Goal: Information Seeking & Learning: Learn about a topic

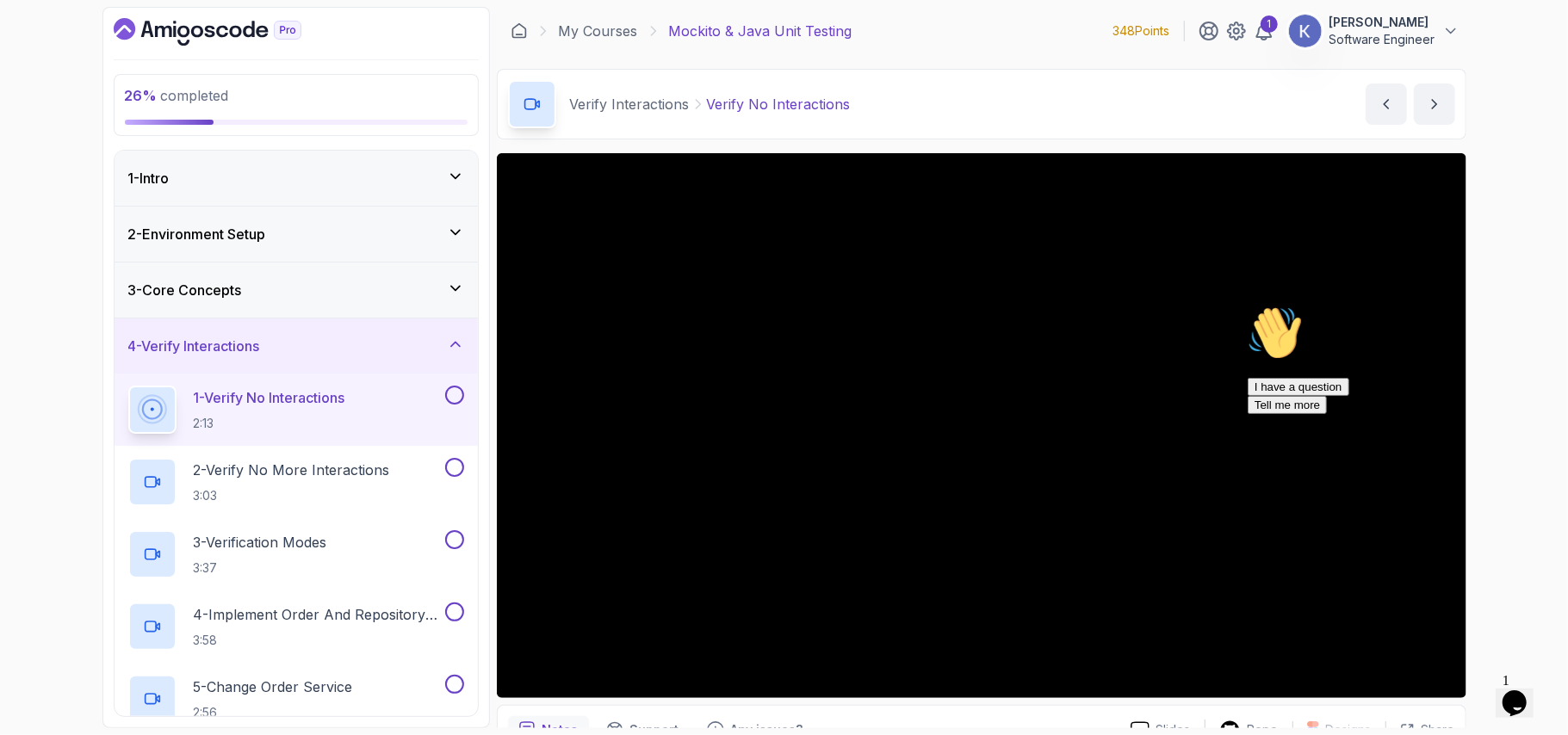
click at [1247, 305] on icon "Chat attention grabber" at bounding box center [1247, 305] width 0 height 0
click at [606, 28] on link "My Courses" at bounding box center [598, 31] width 79 height 21
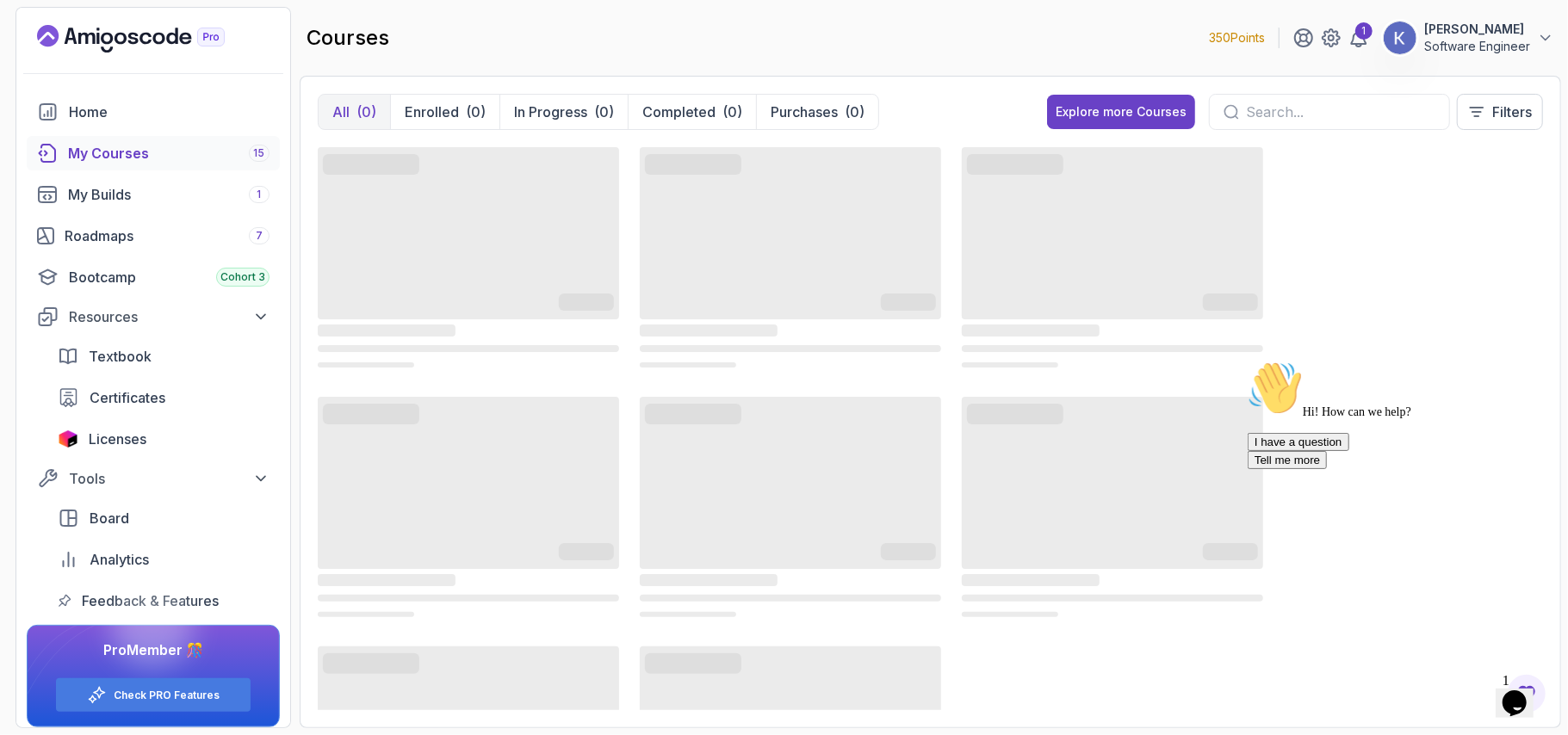
click at [1247, 360] on icon "Chat attention grabber" at bounding box center [1247, 360] width 0 height 0
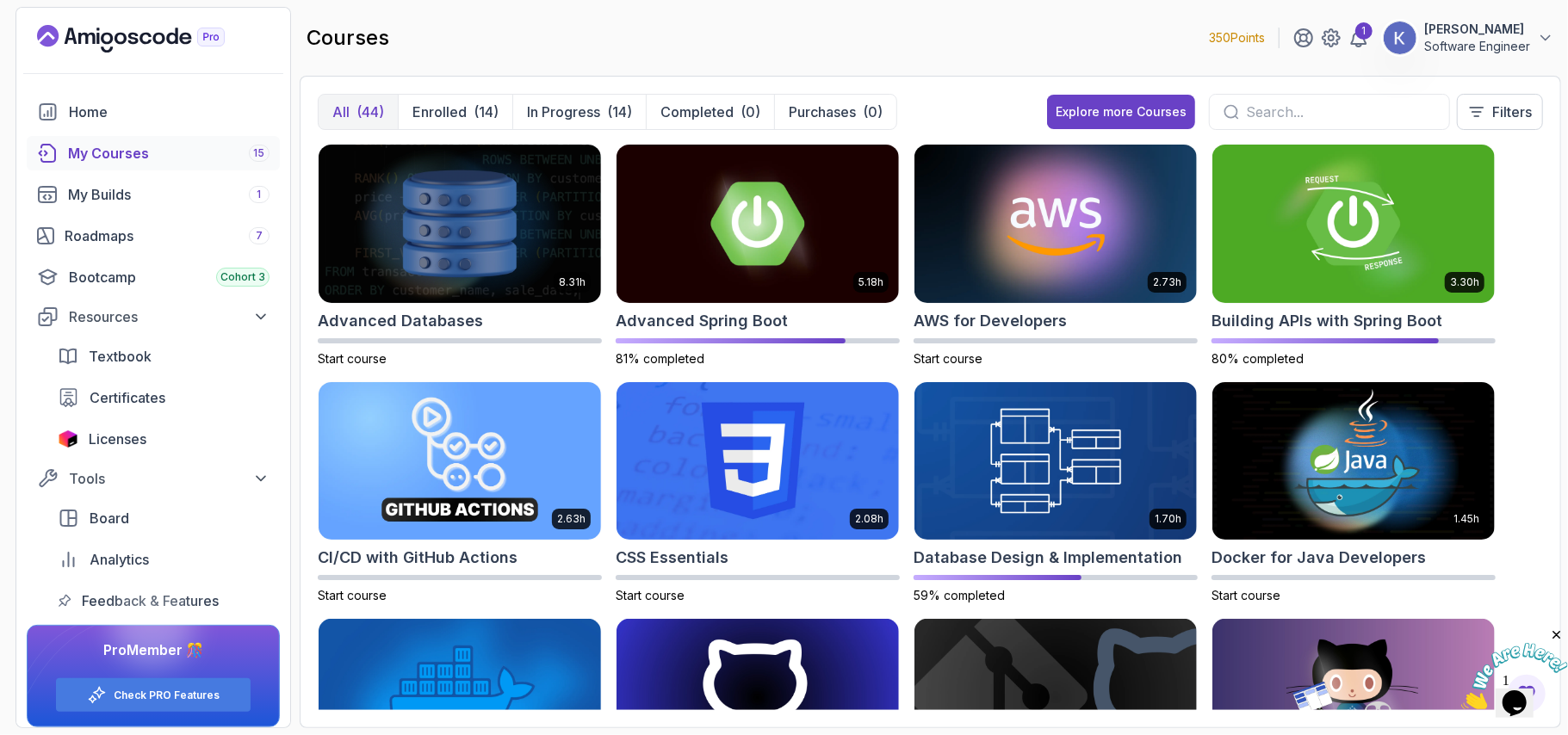
click at [1524, 307] on div "8.31h Advanced Databases Start course 5.18h Advanced Spring Boot 81% completed …" at bounding box center [930, 427] width 1225 height 567
click at [1021, 260] on img at bounding box center [1055, 223] width 296 height 166
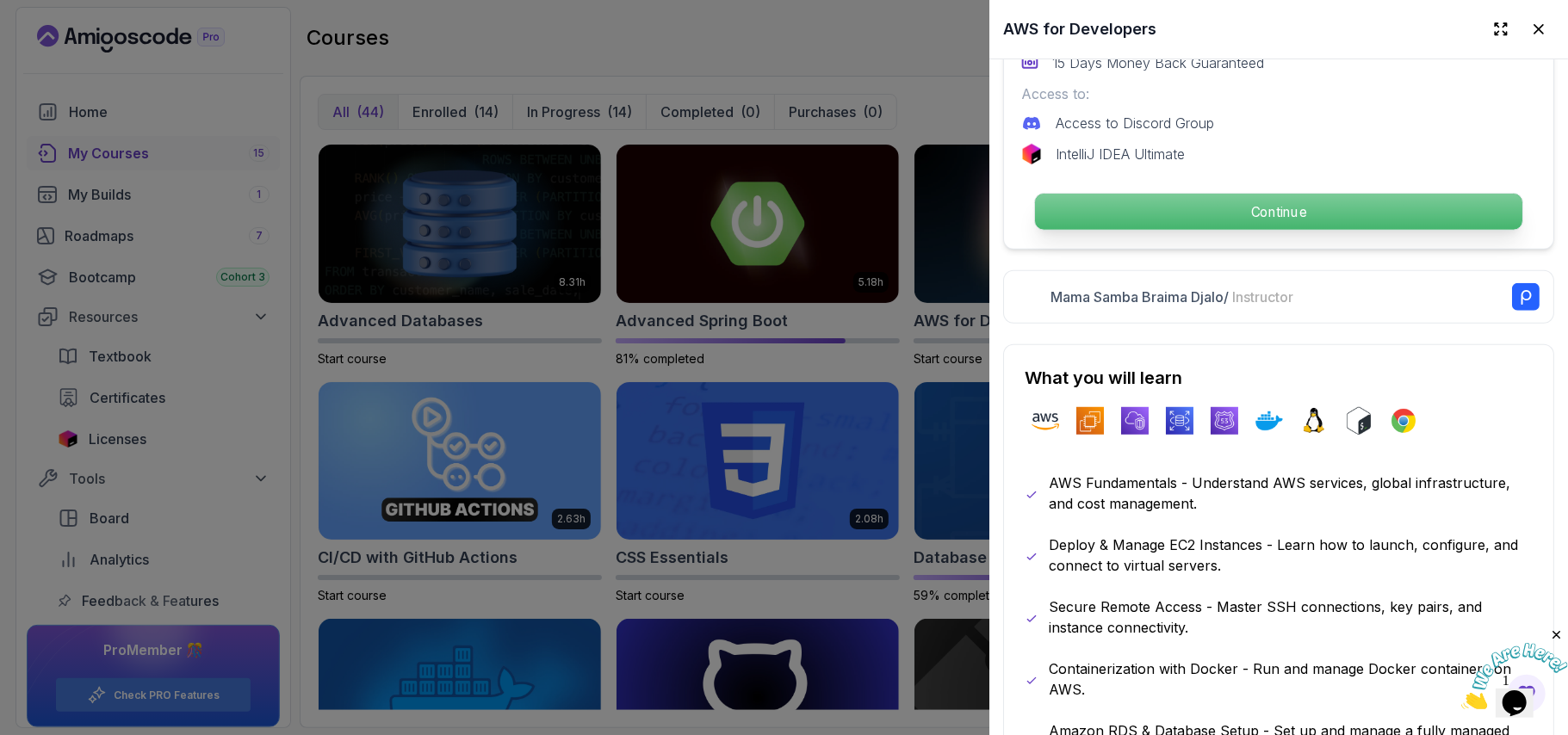
scroll to position [597, 0]
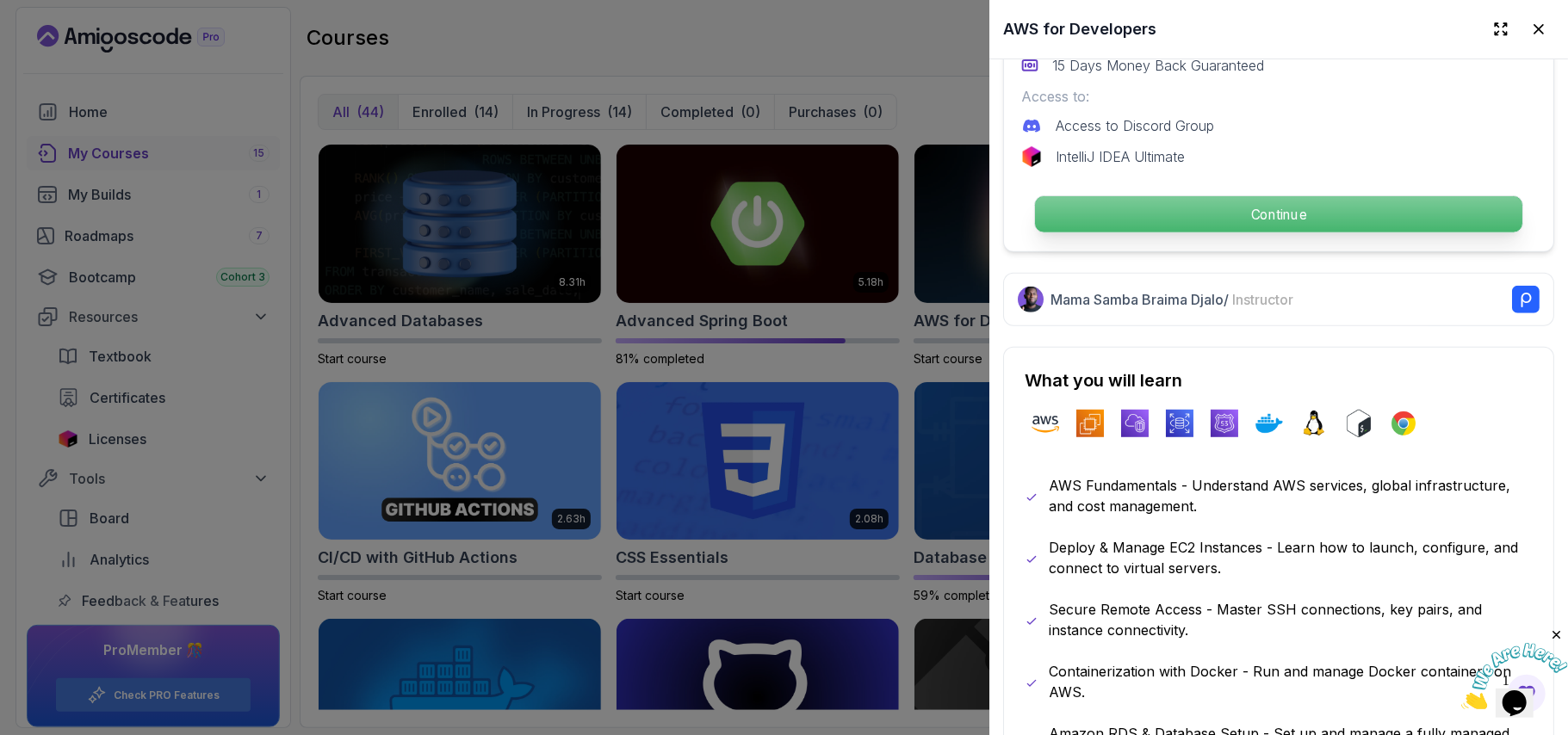
click at [1121, 214] on p "Continue" at bounding box center [1278, 214] width 487 height 36
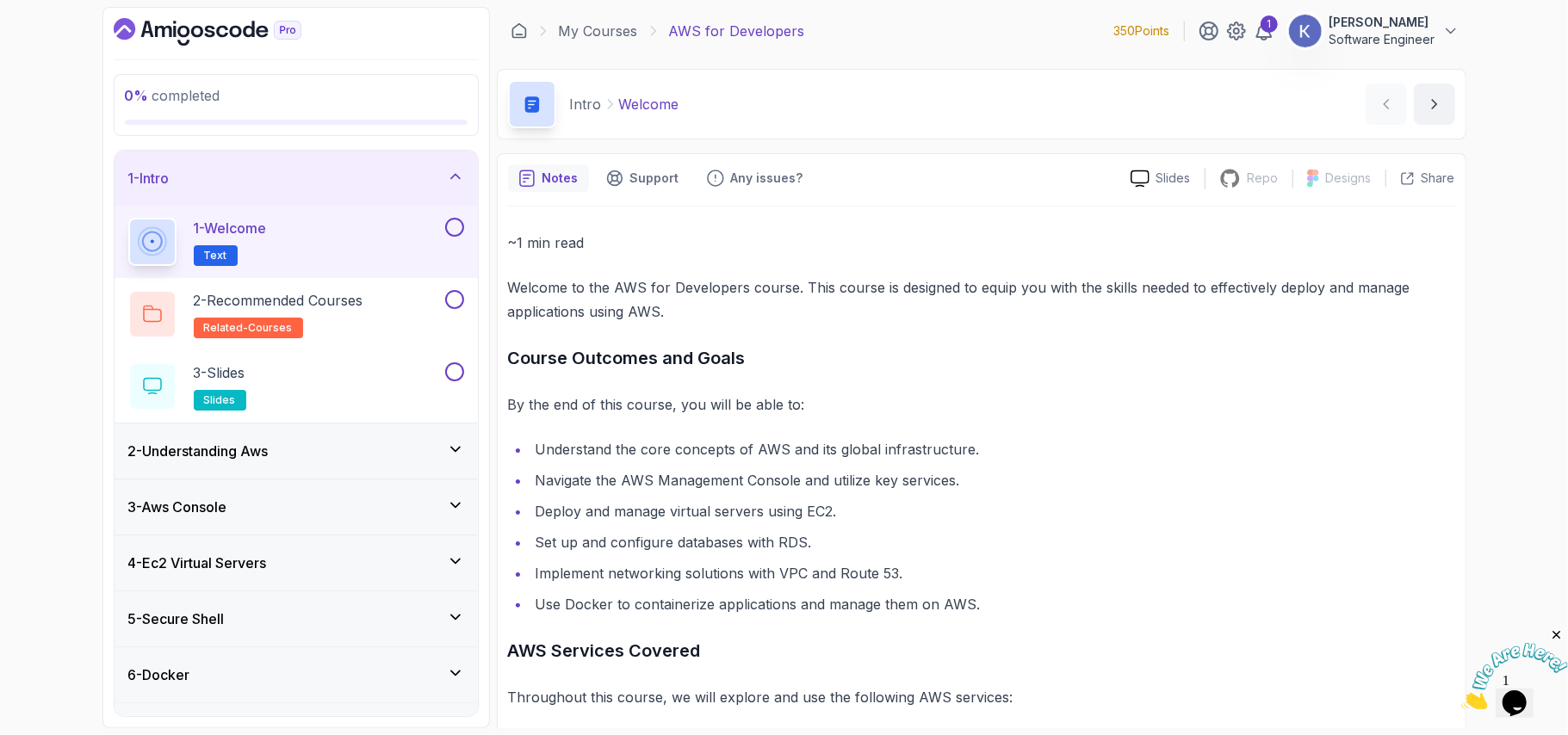
click at [762, 482] on li "Navigate the AWS Management Console and utilize key services." at bounding box center [993, 480] width 924 height 24
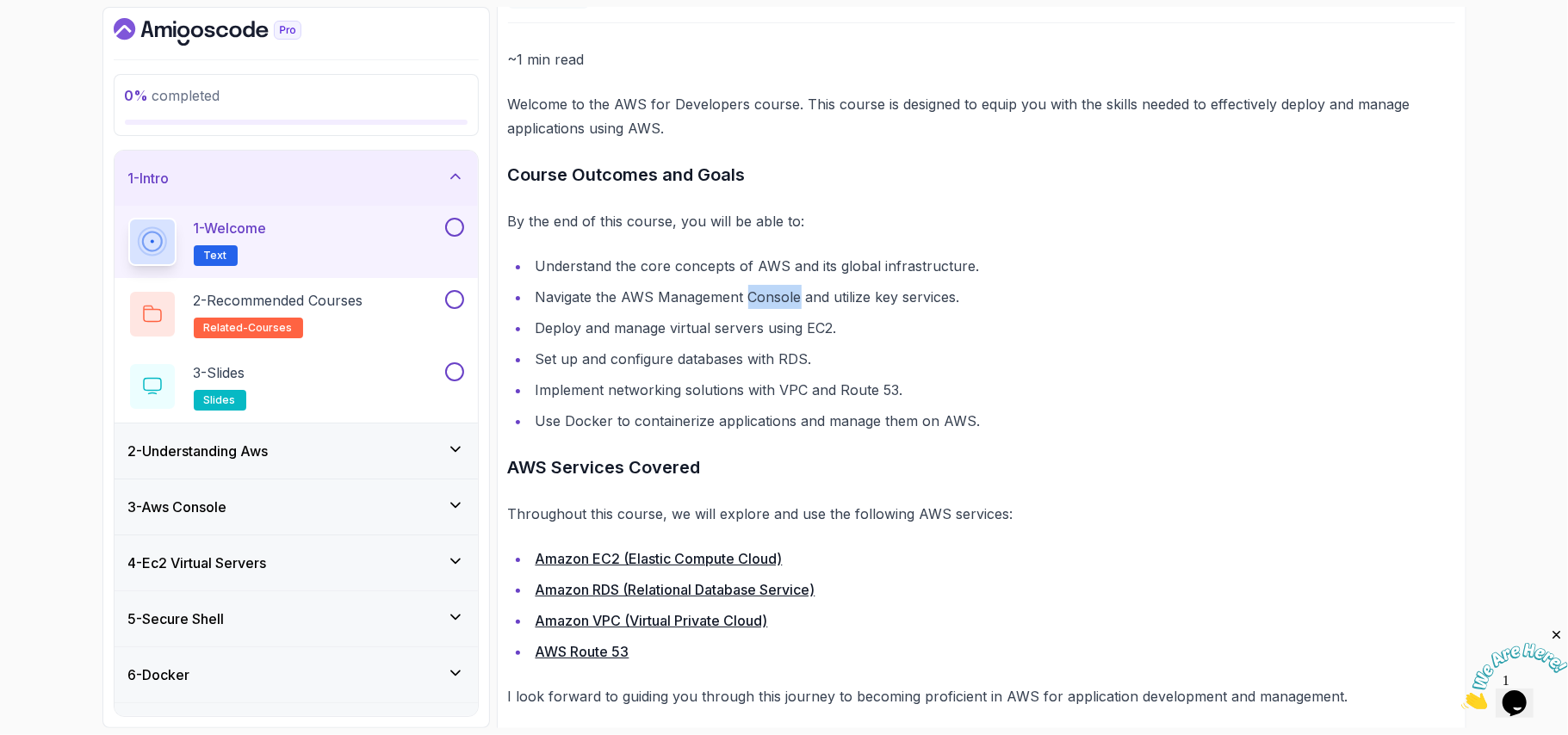
scroll to position [200, 0]
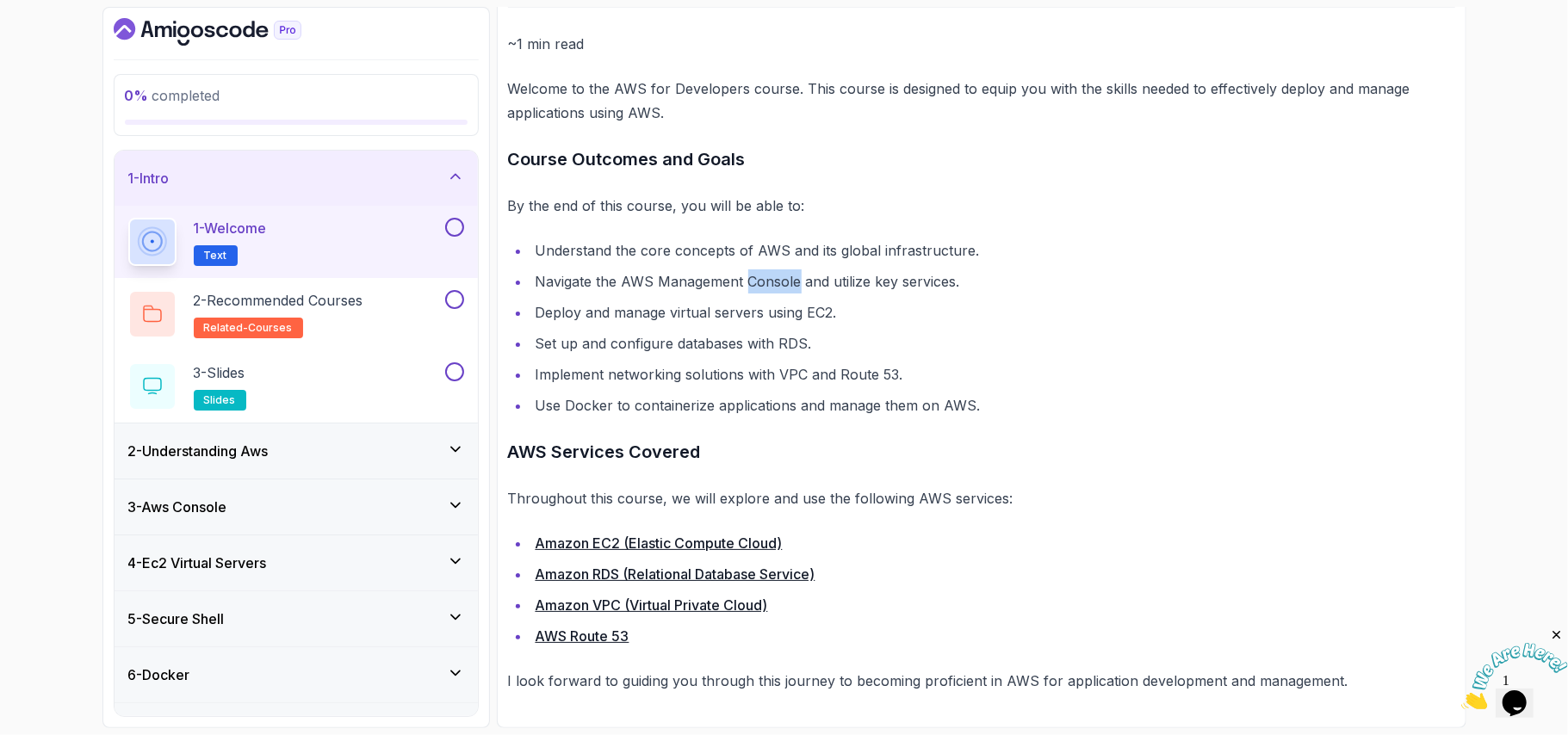
click at [719, 544] on link "Amazon EC2 (Elastic Compute Cloud)" at bounding box center [659, 543] width 247 height 17
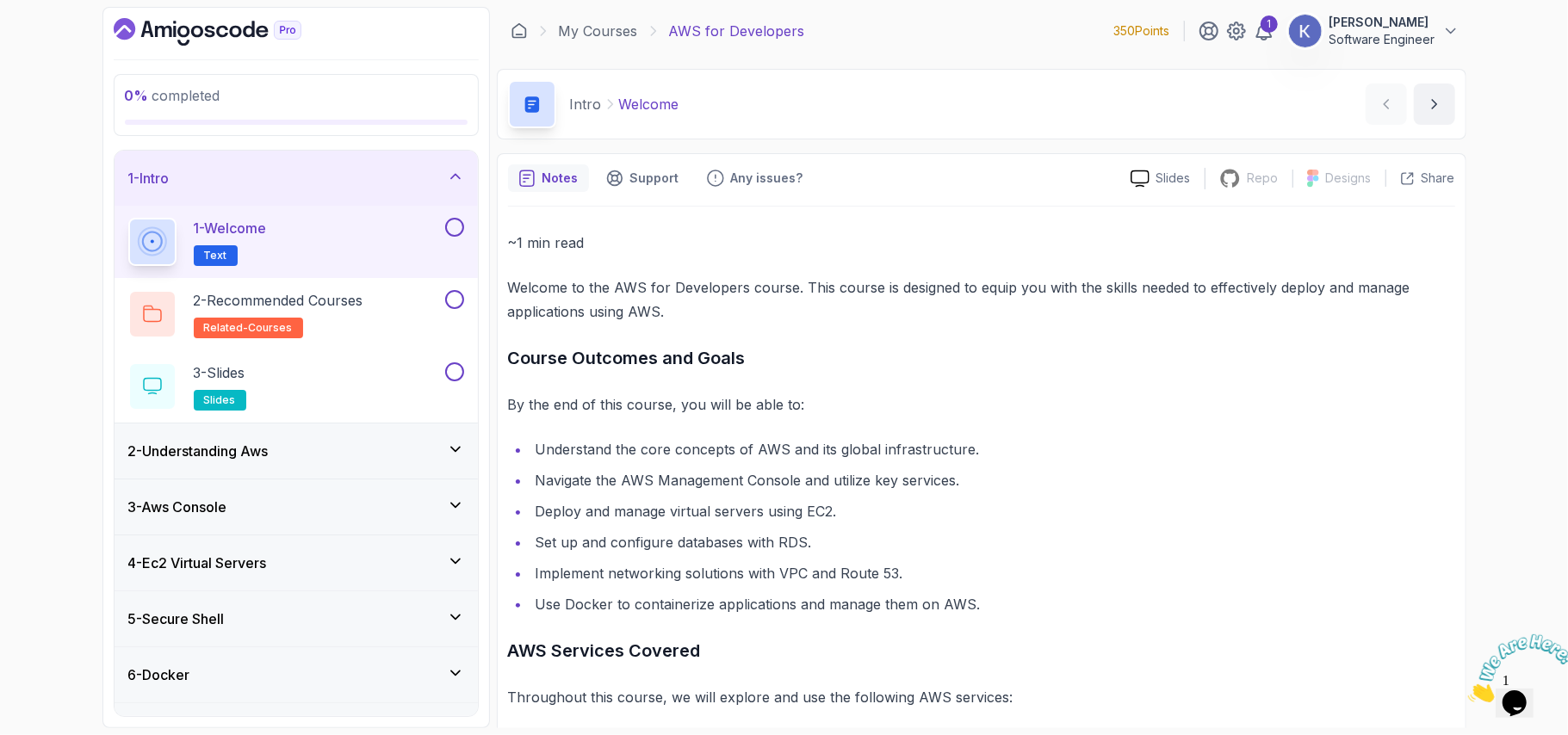
click at [620, 549] on li "Set up and configure databases with RDS." at bounding box center [993, 543] width 924 height 24
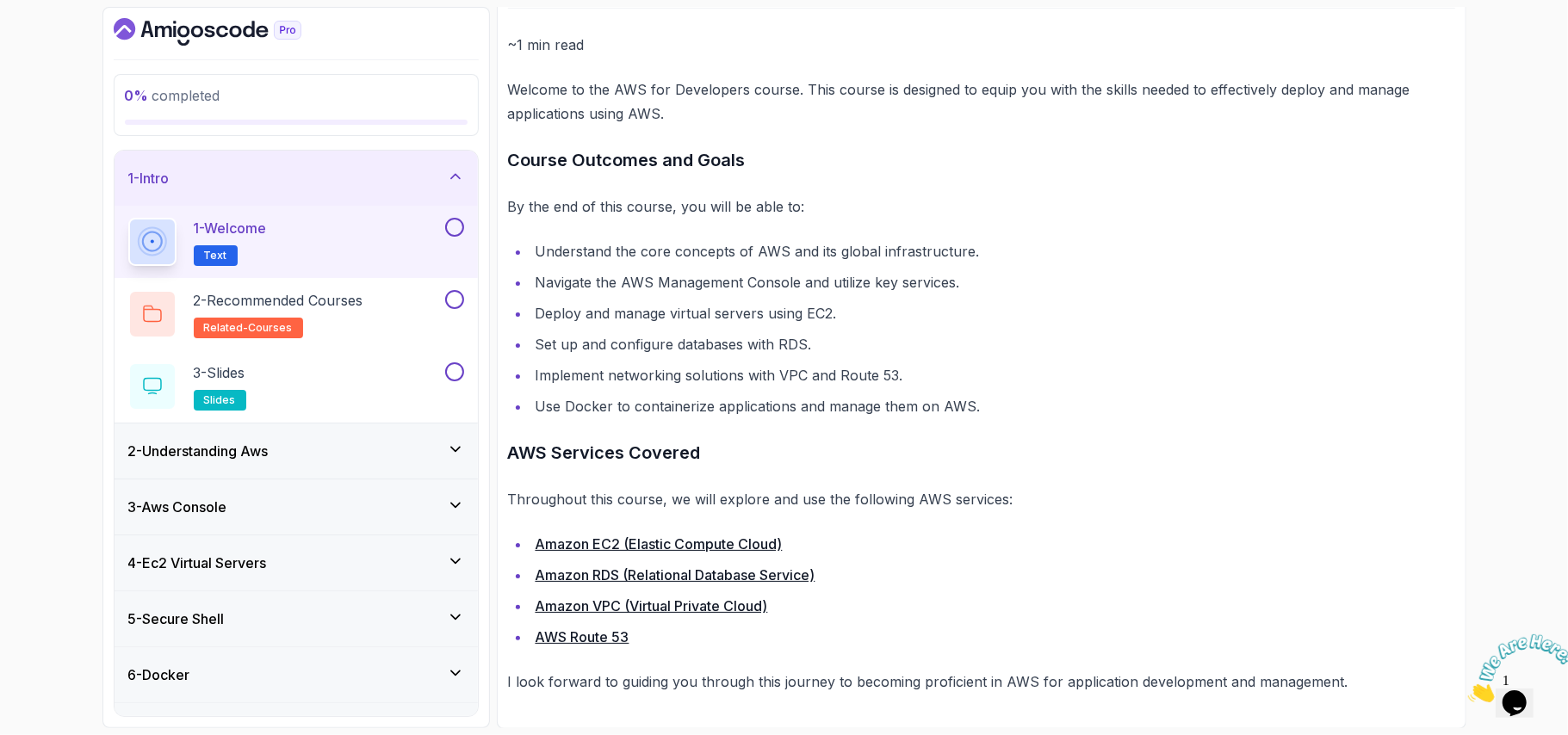
scroll to position [200, 0]
click at [461, 234] on div at bounding box center [452, 227] width 23 height 19
click at [400, 302] on div "2 - Recommended Courses related-courses" at bounding box center [284, 313] width 313 height 48
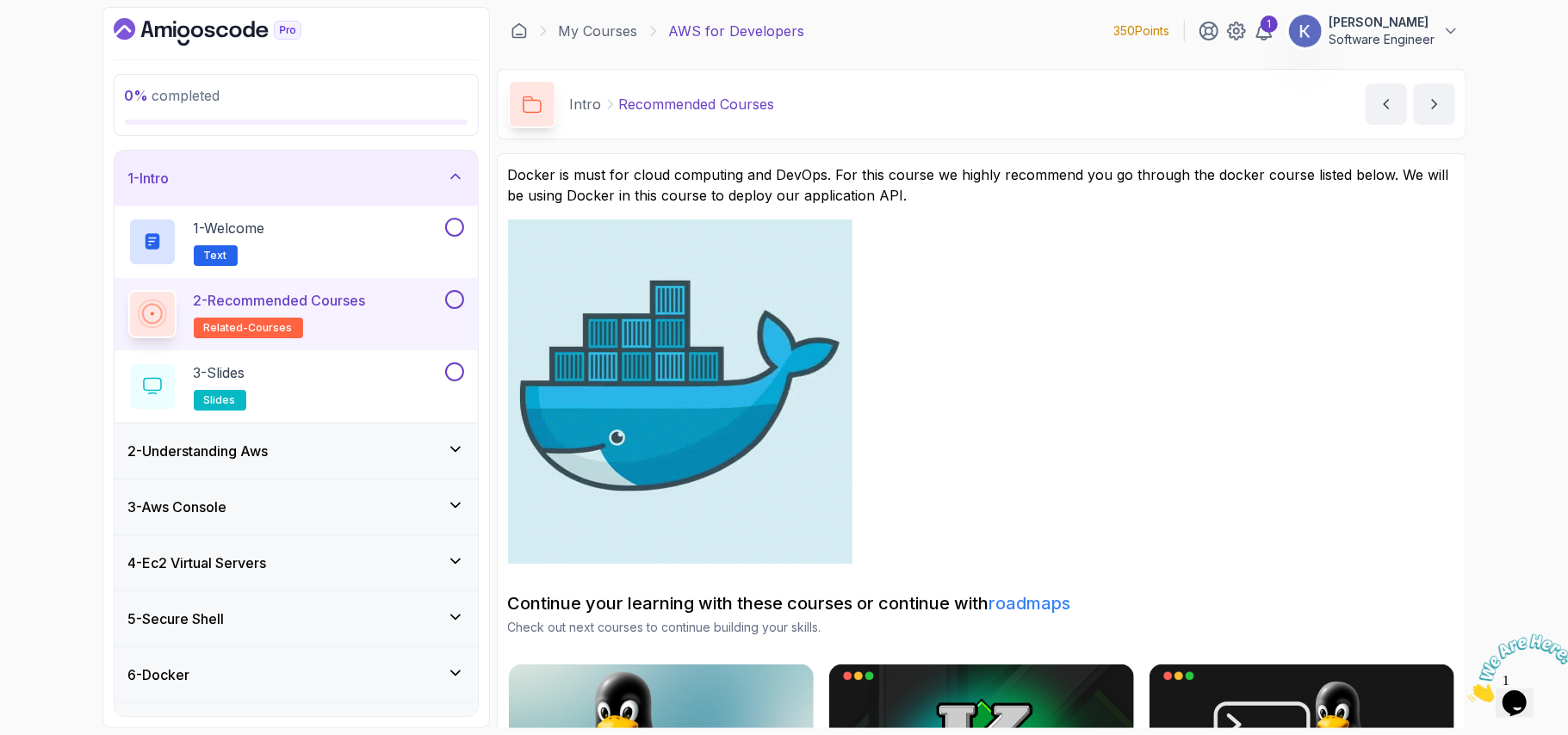
click at [339, 435] on div "2 - Understanding Aws" at bounding box center [296, 451] width 363 height 55
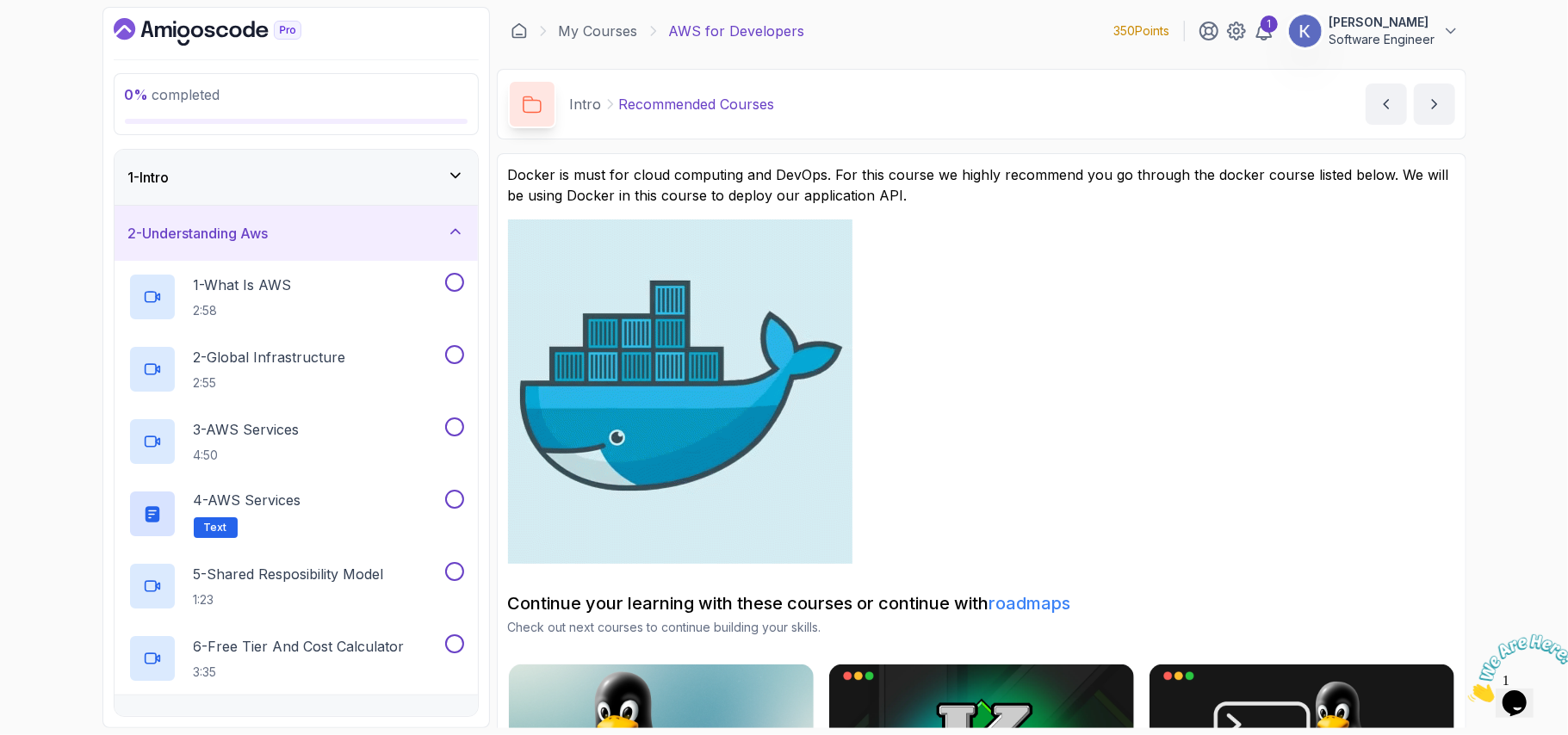
click at [329, 259] on div "2 - Understanding Aws" at bounding box center [296, 233] width 363 height 55
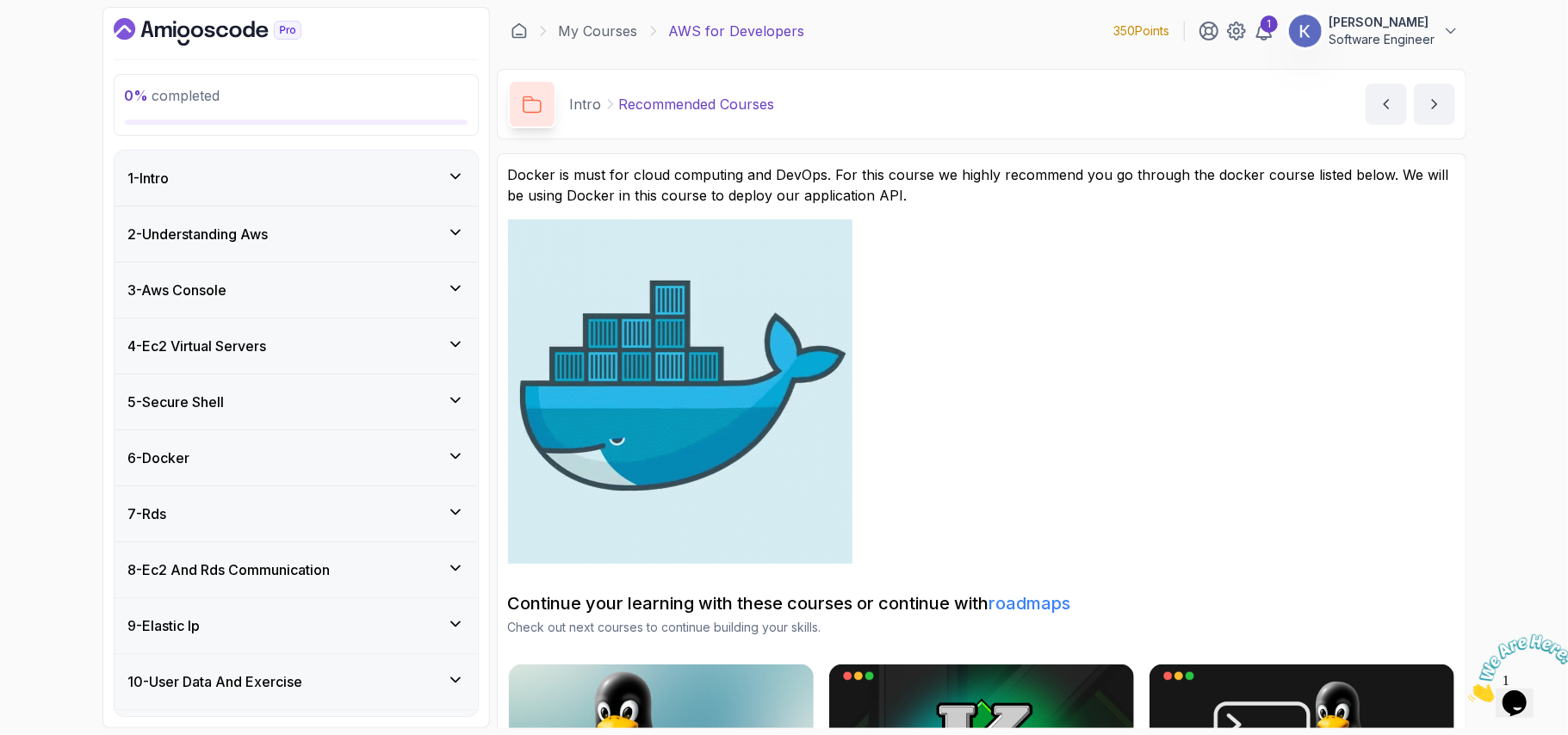
click at [325, 238] on div "2 - Understanding Aws" at bounding box center [296, 234] width 336 height 21
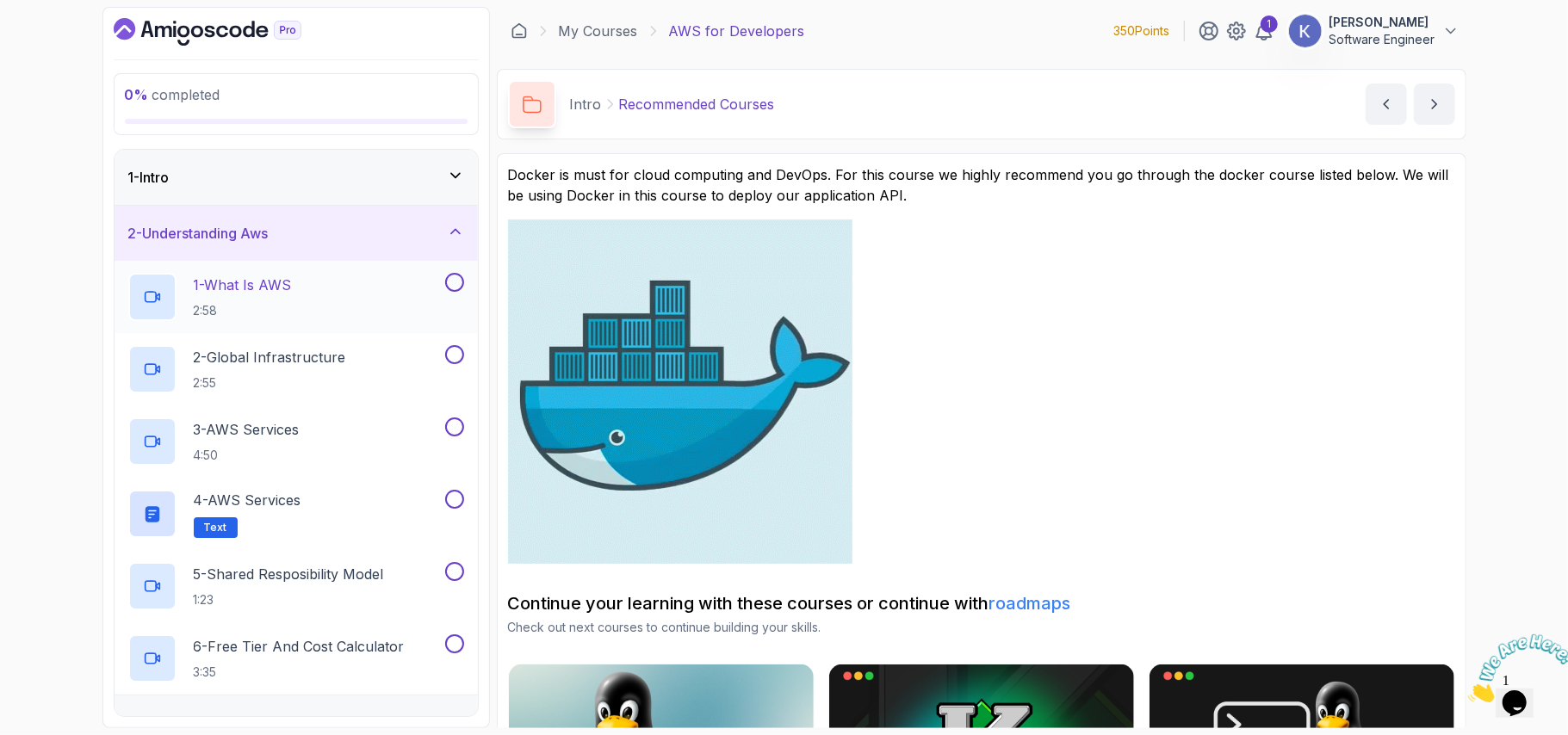
click at [314, 287] on div "1 - What Is AWS 2:58" at bounding box center [284, 296] width 313 height 48
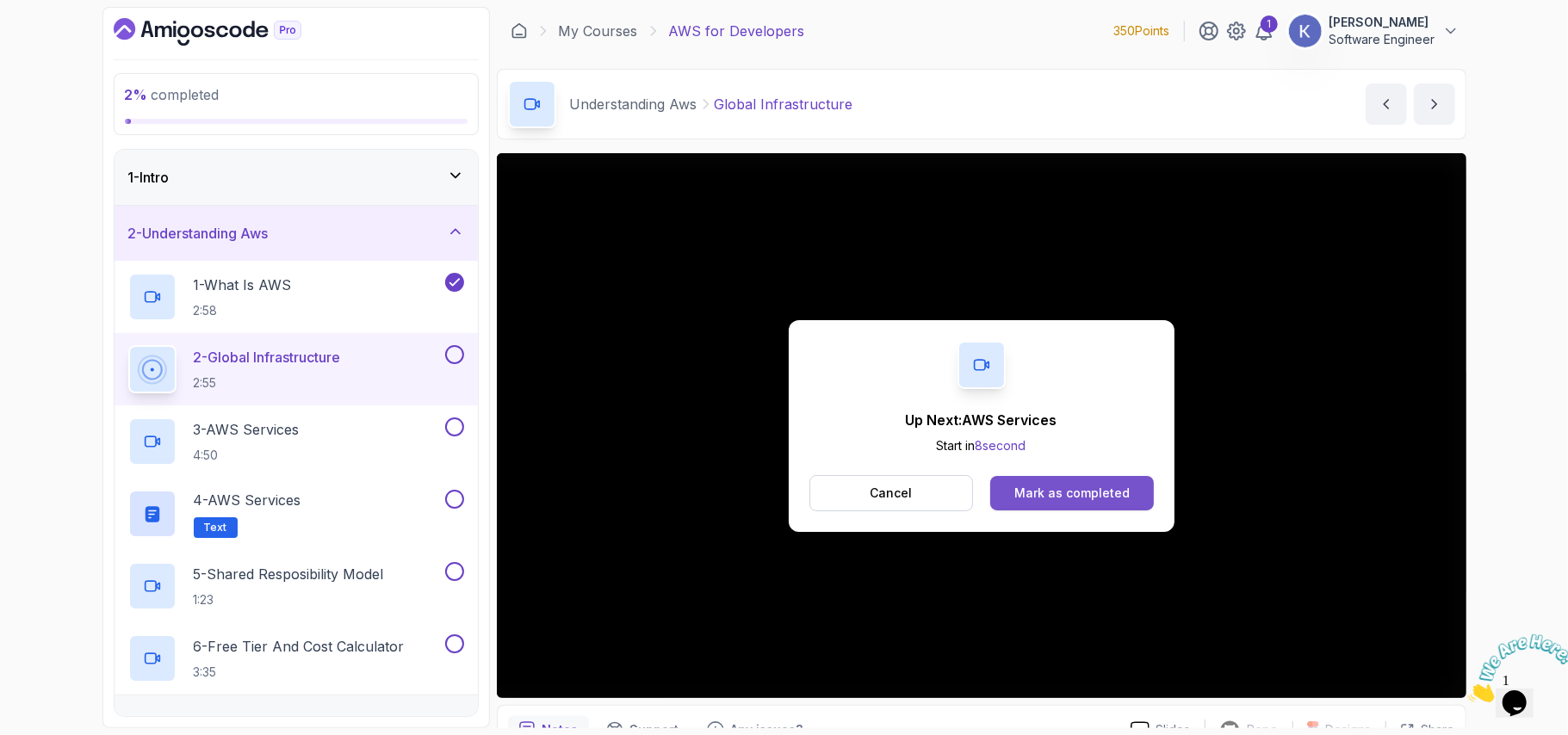
click at [1131, 498] on button "Mark as completed" at bounding box center [1072, 493] width 162 height 34
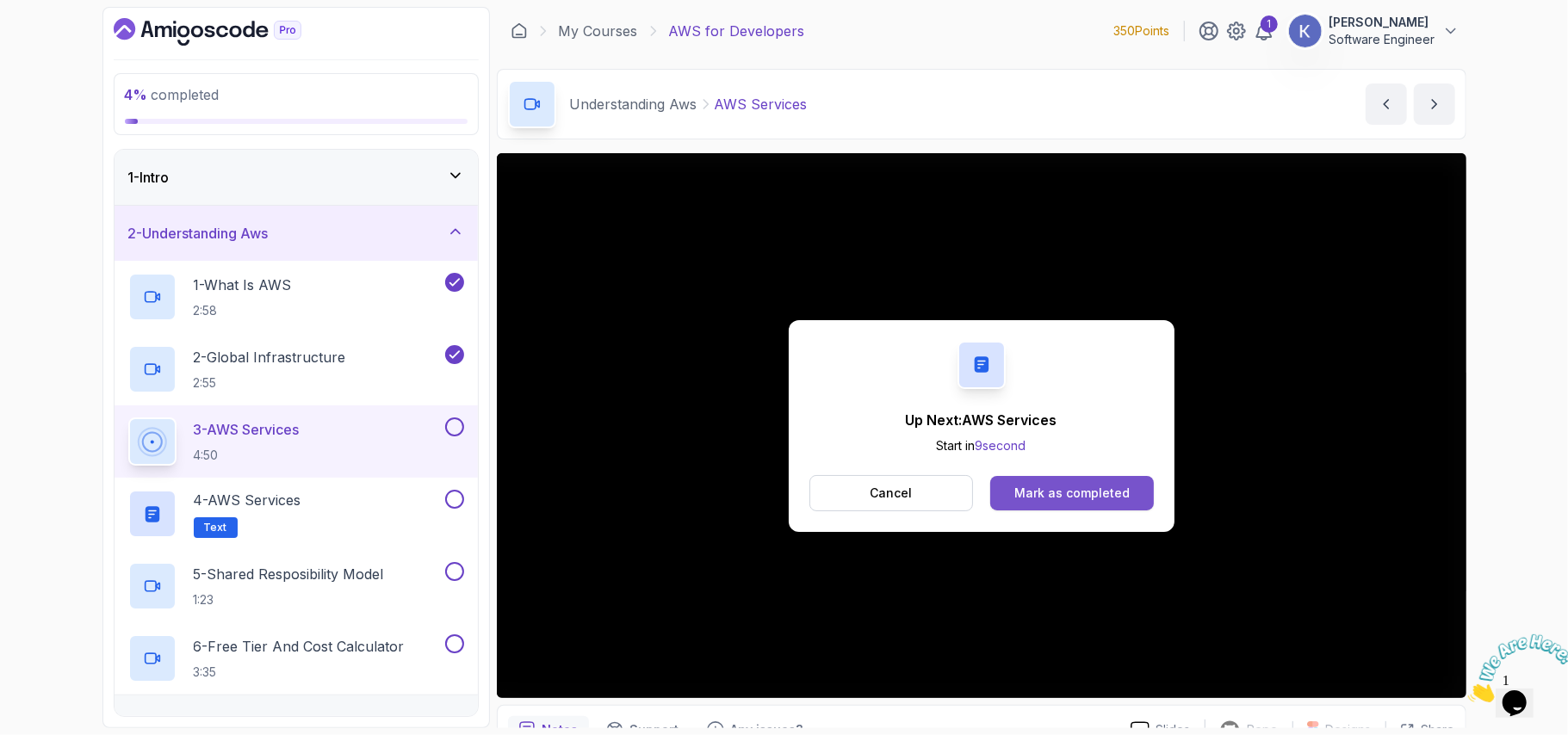
click at [1141, 498] on button "Mark as completed" at bounding box center [1072, 493] width 162 height 34
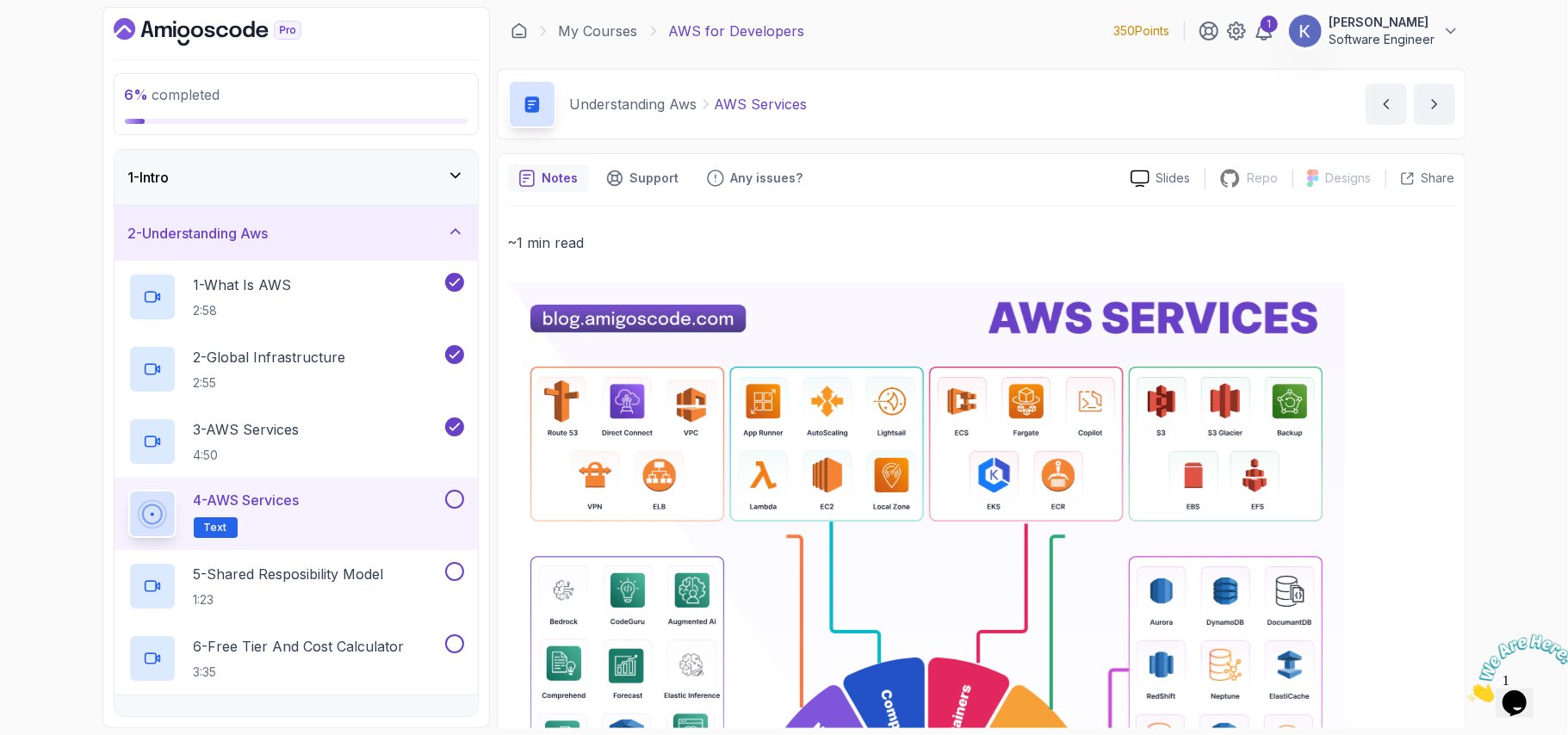
click at [846, 247] on p "~1 min read" at bounding box center [981, 243] width 947 height 24
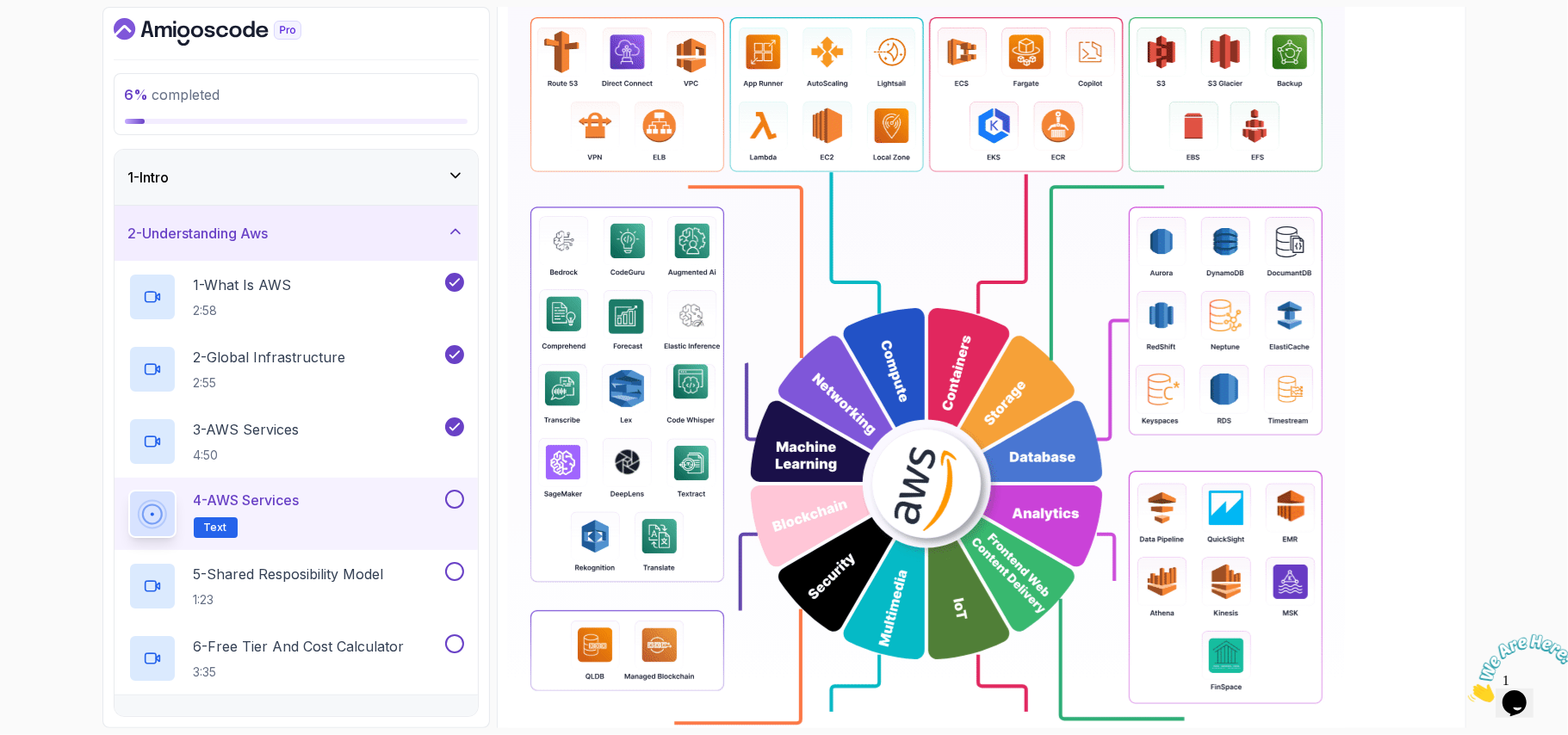
scroll to position [352, 0]
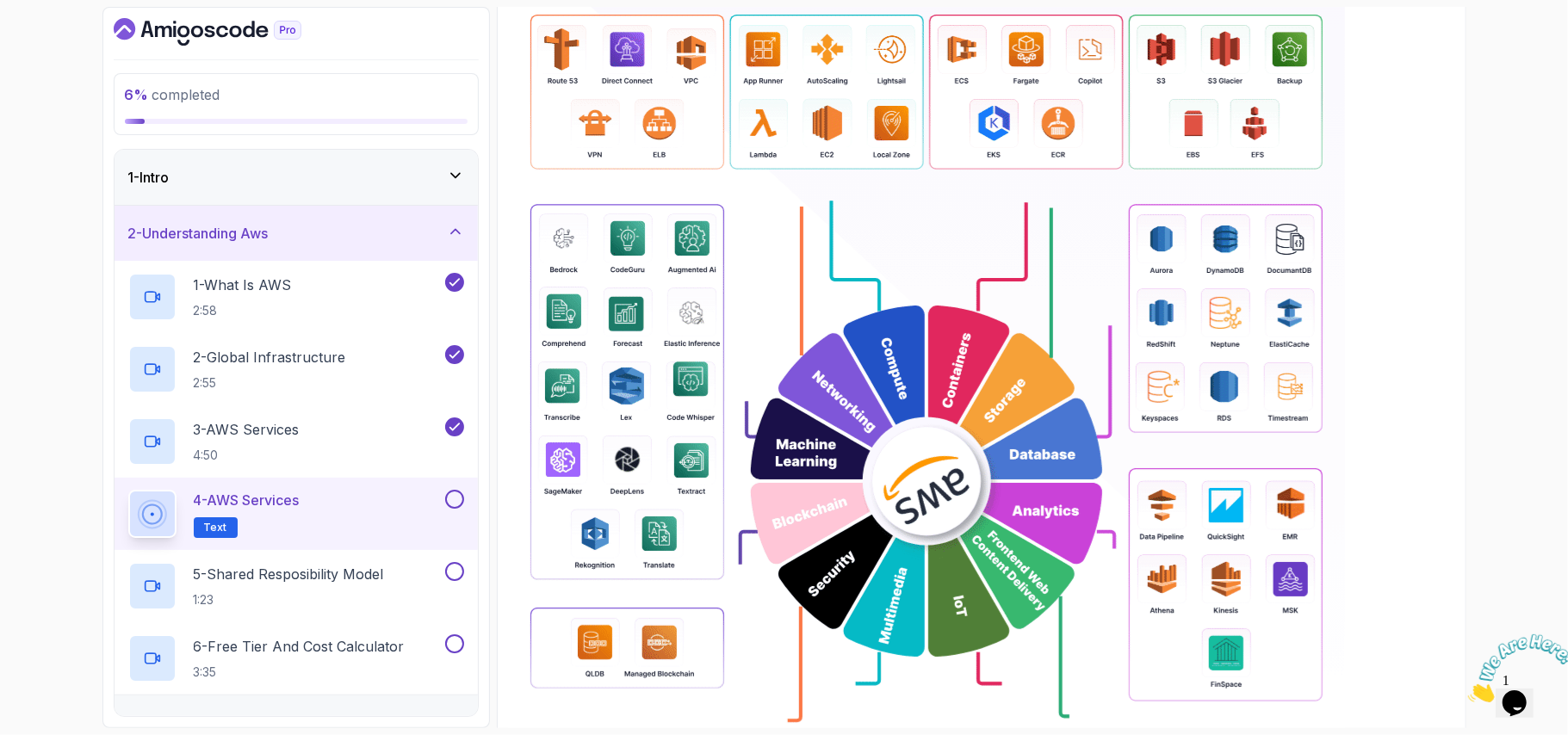
click at [1547, 384] on div "6 % completed 1 - Intro 2 - Understanding Aws 1 - What Is AWS 2:58 2 - Global I…" at bounding box center [784, 368] width 1568 height 735
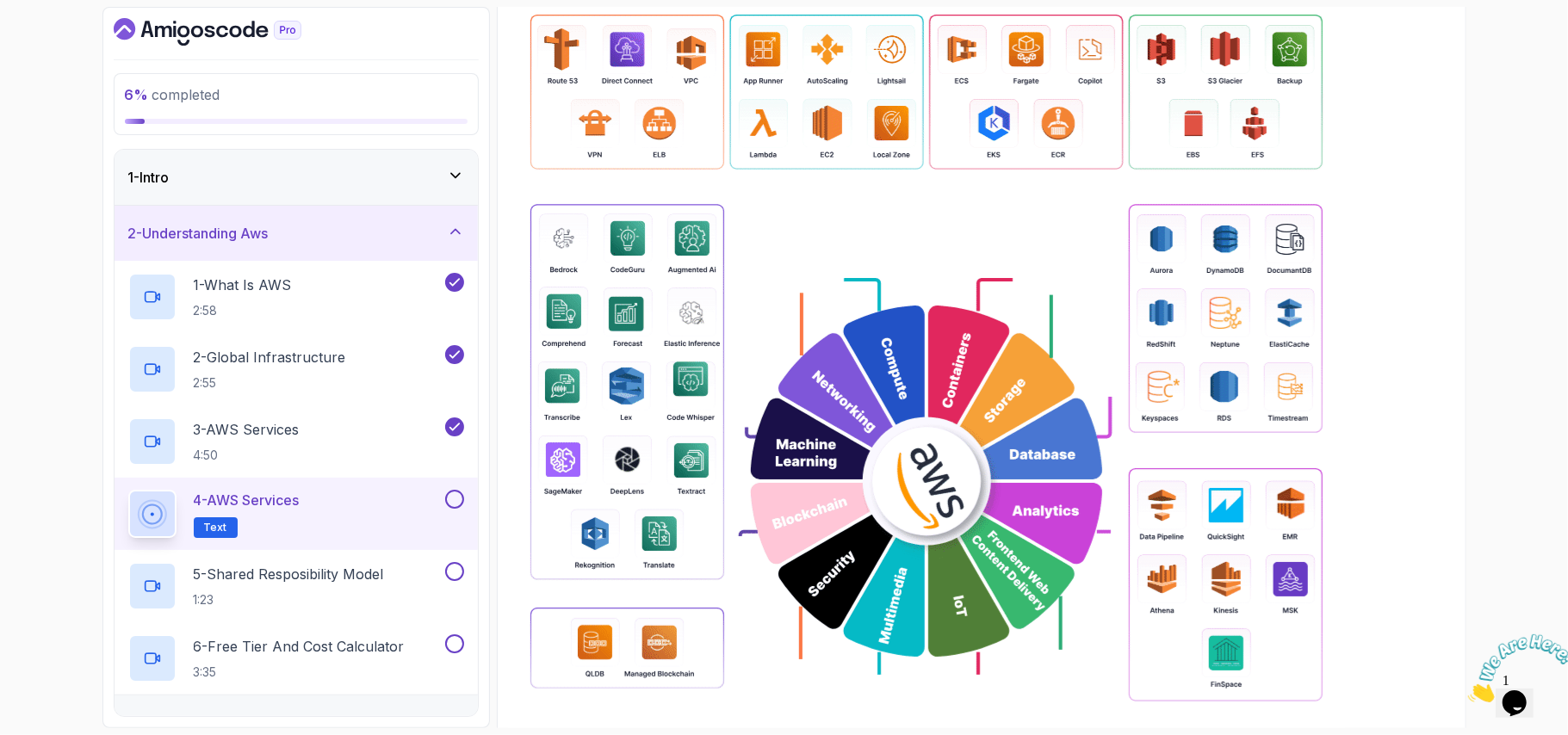
click at [1358, 511] on p at bounding box center [981, 481] width 947 height 1102
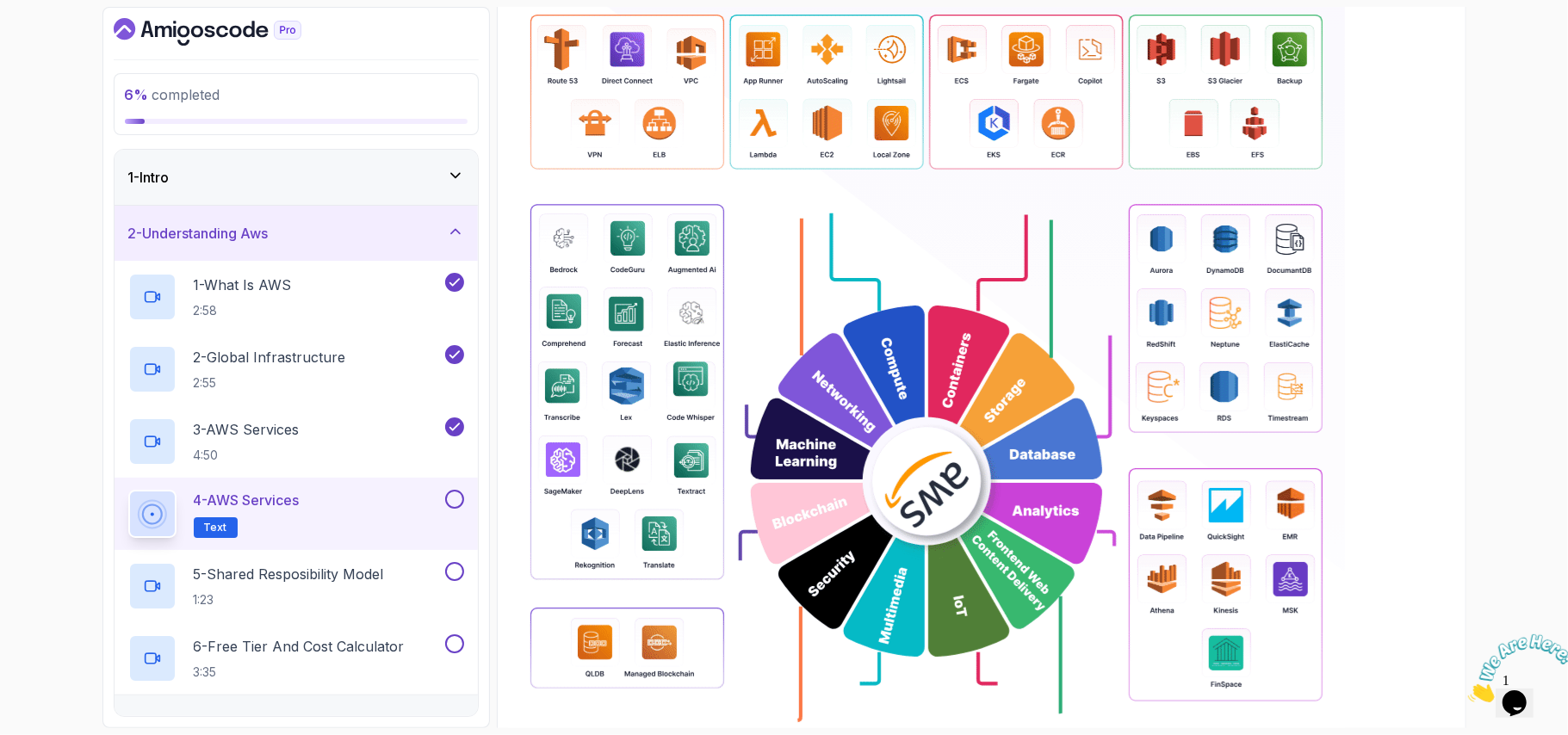
scroll to position [720, 0]
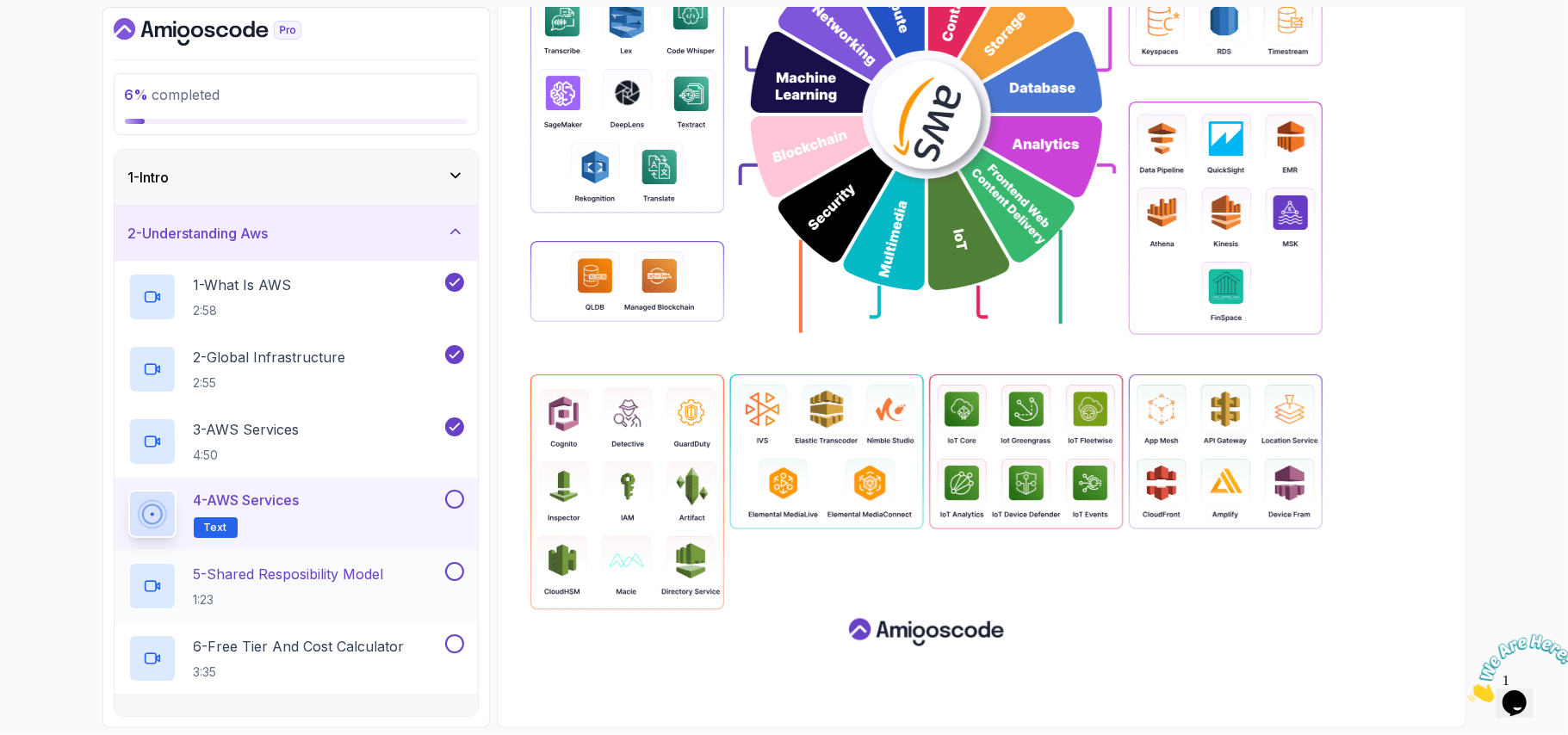
click at [382, 598] on p "1:23" at bounding box center [289, 600] width 190 height 17
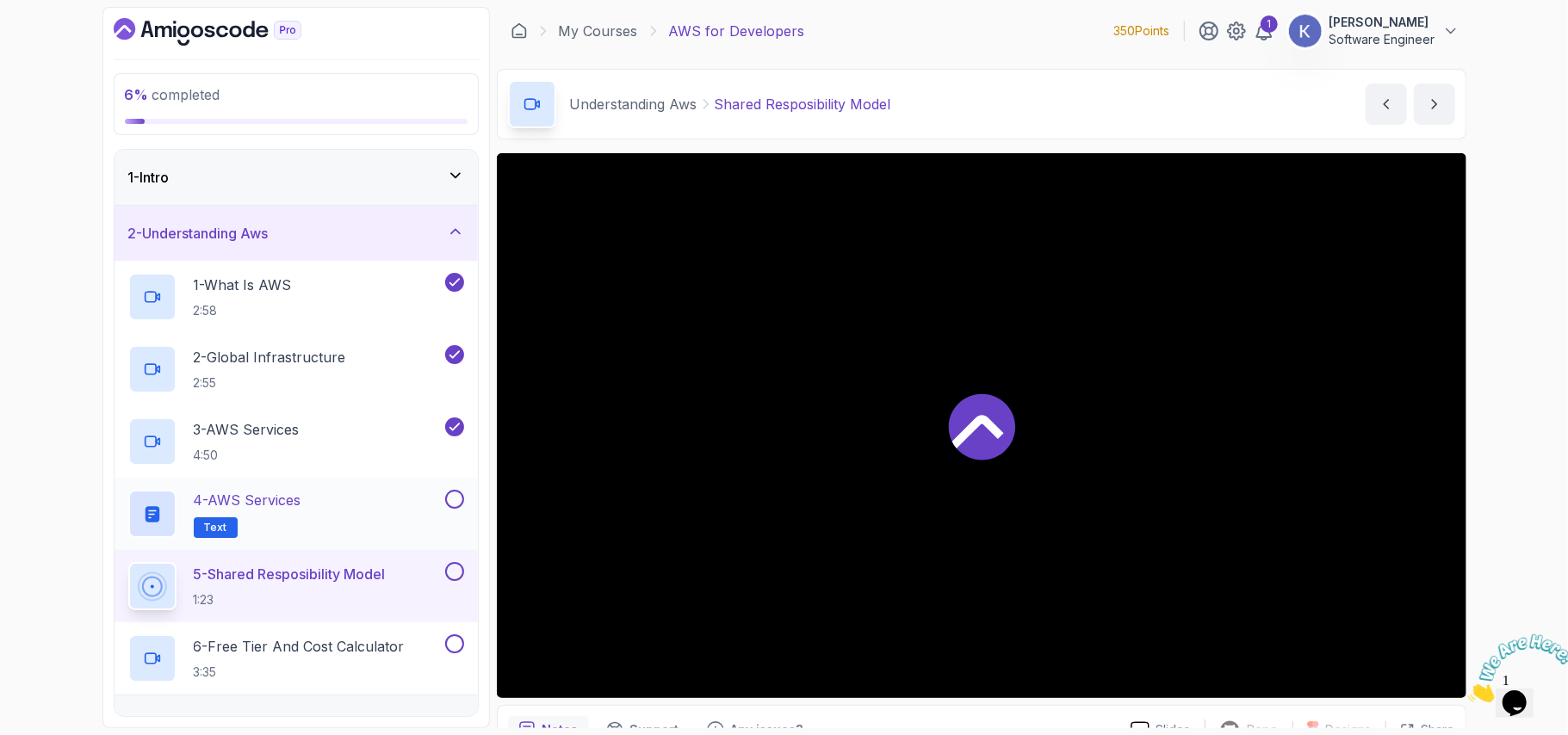
click at [453, 508] on button at bounding box center [454, 499] width 19 height 19
click at [118, 576] on div "5 - Shared Resposibility Model 1:23" at bounding box center [296, 586] width 363 height 72
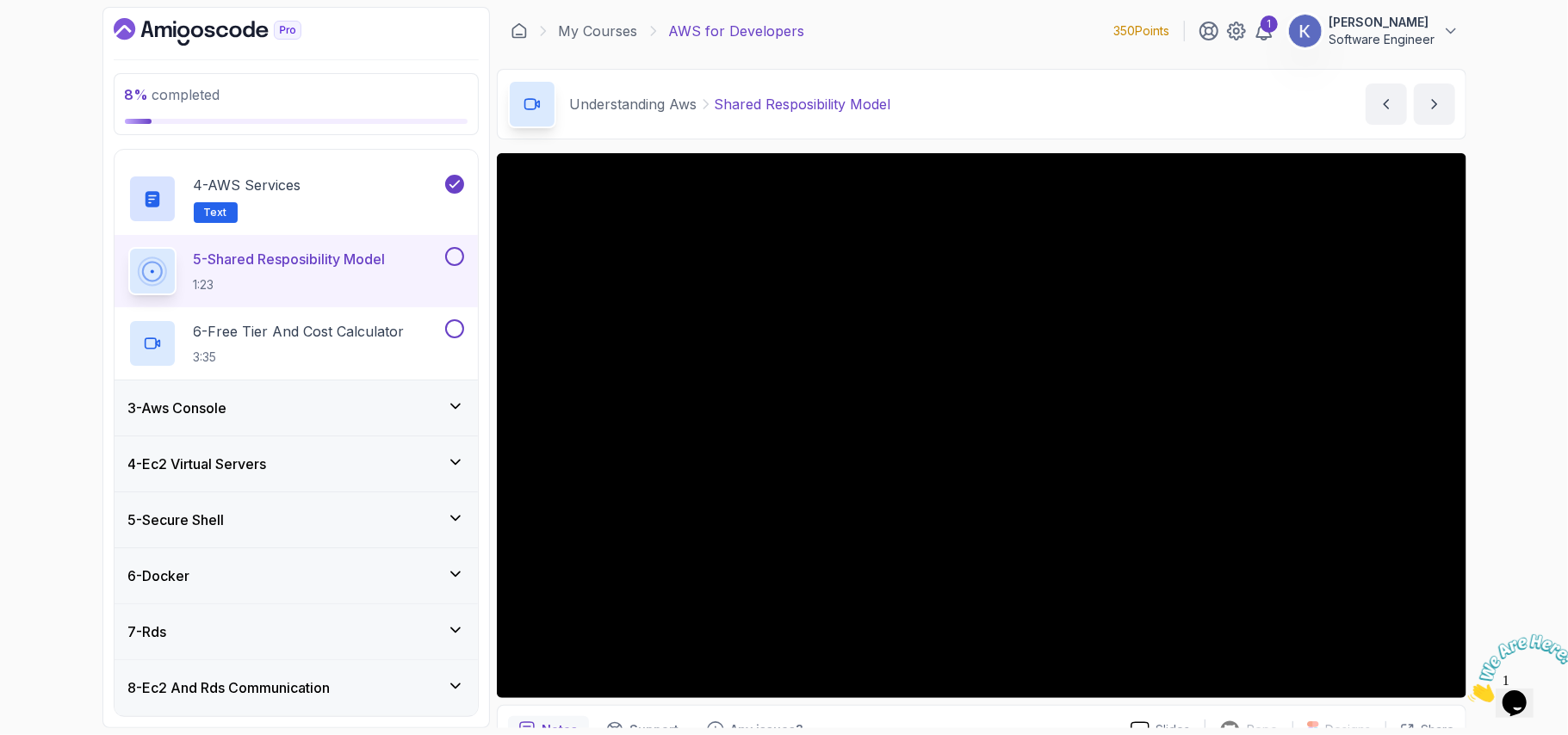
scroll to position [367, 0]
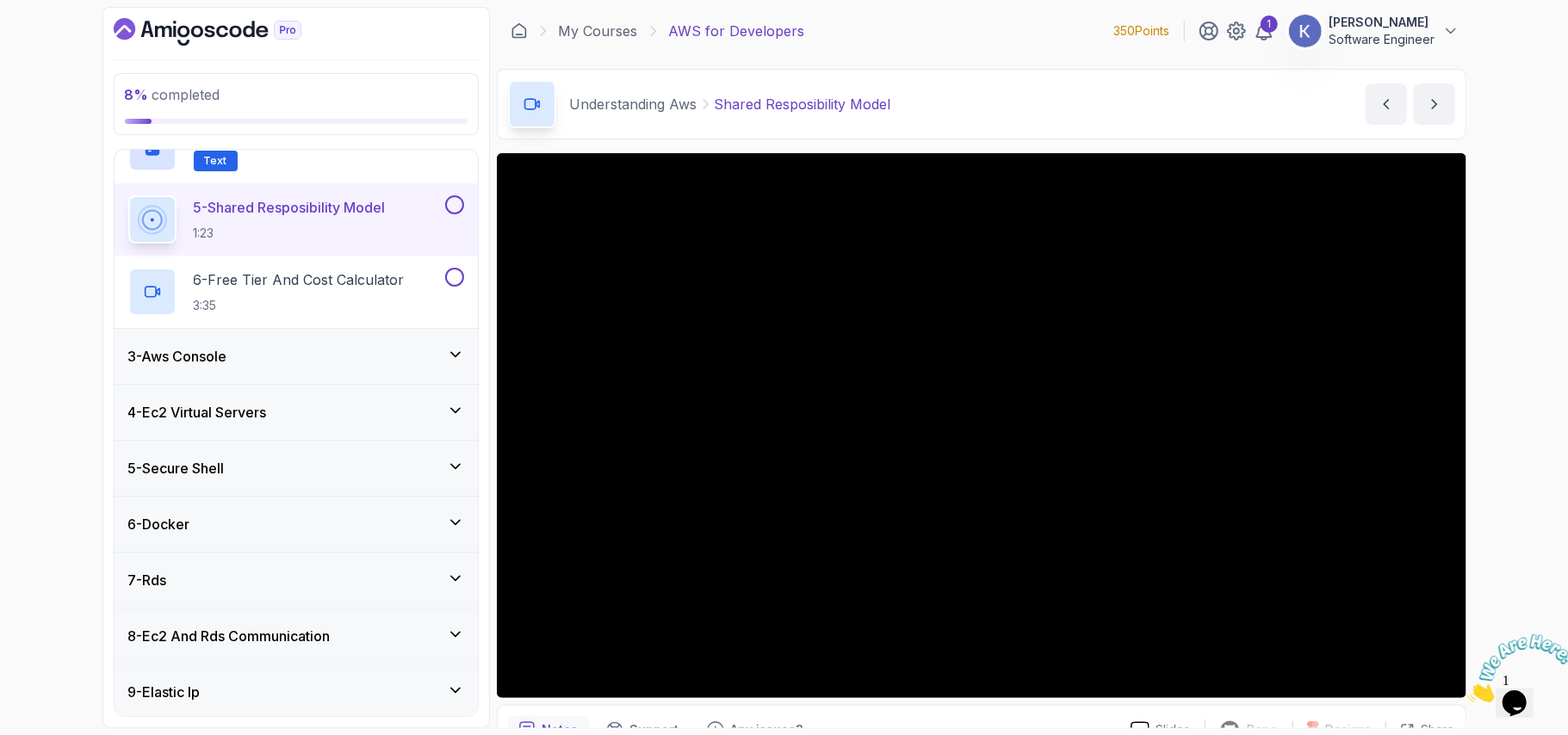
click at [158, 355] on h3 "3 - Aws Console" at bounding box center [178, 356] width 99 height 21
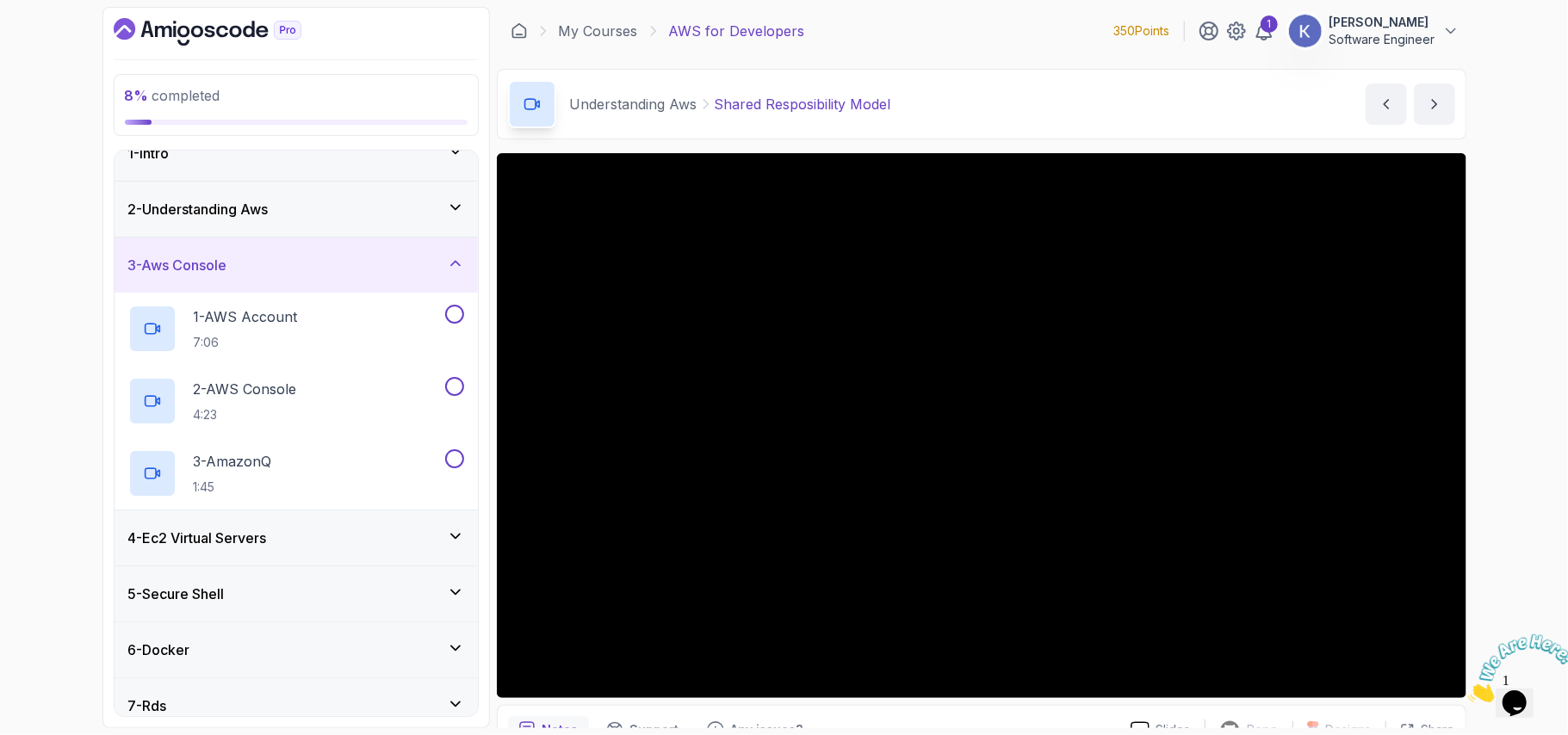
scroll to position [0, 0]
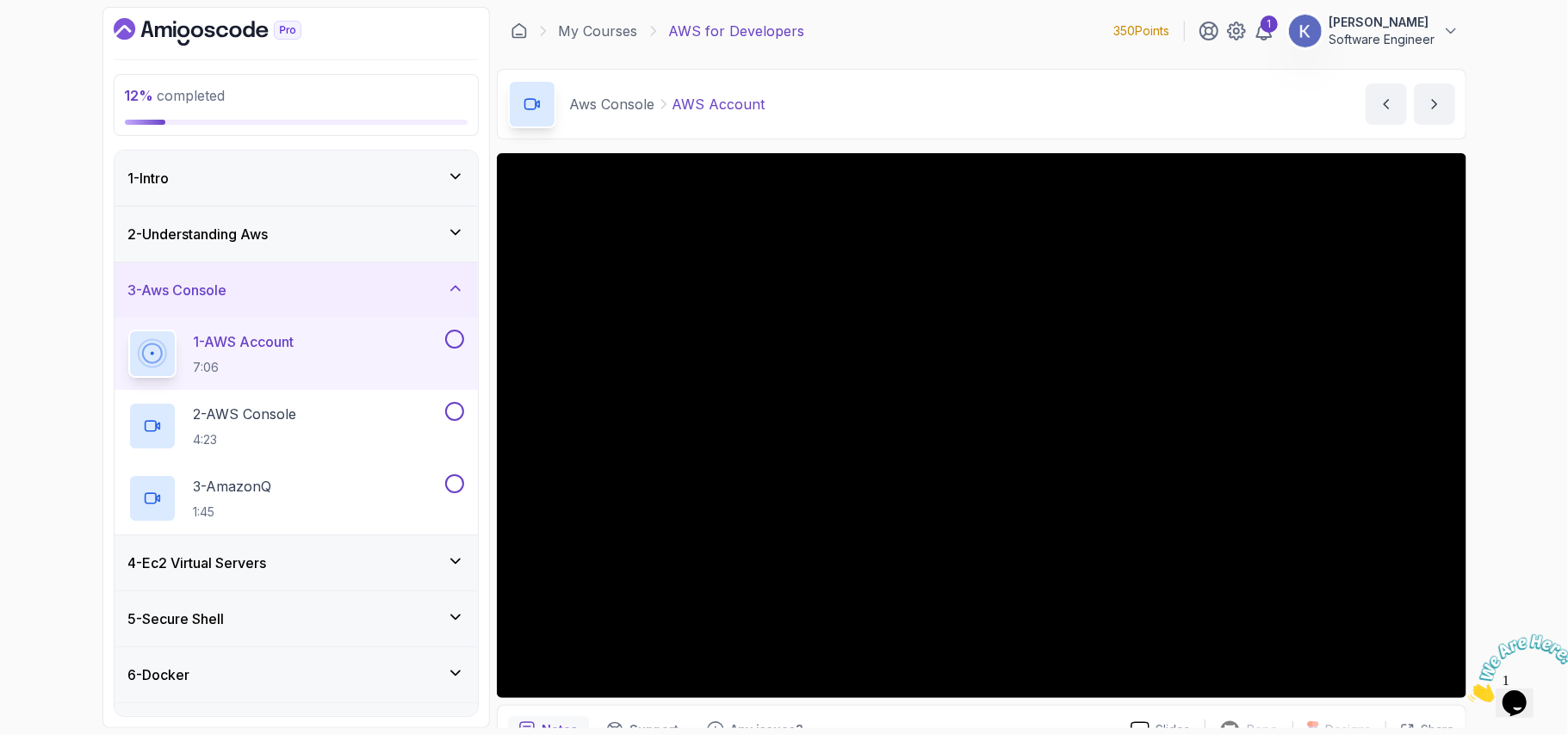
click at [121, 355] on div "1 - AWS Account 7:06" at bounding box center [296, 354] width 363 height 72
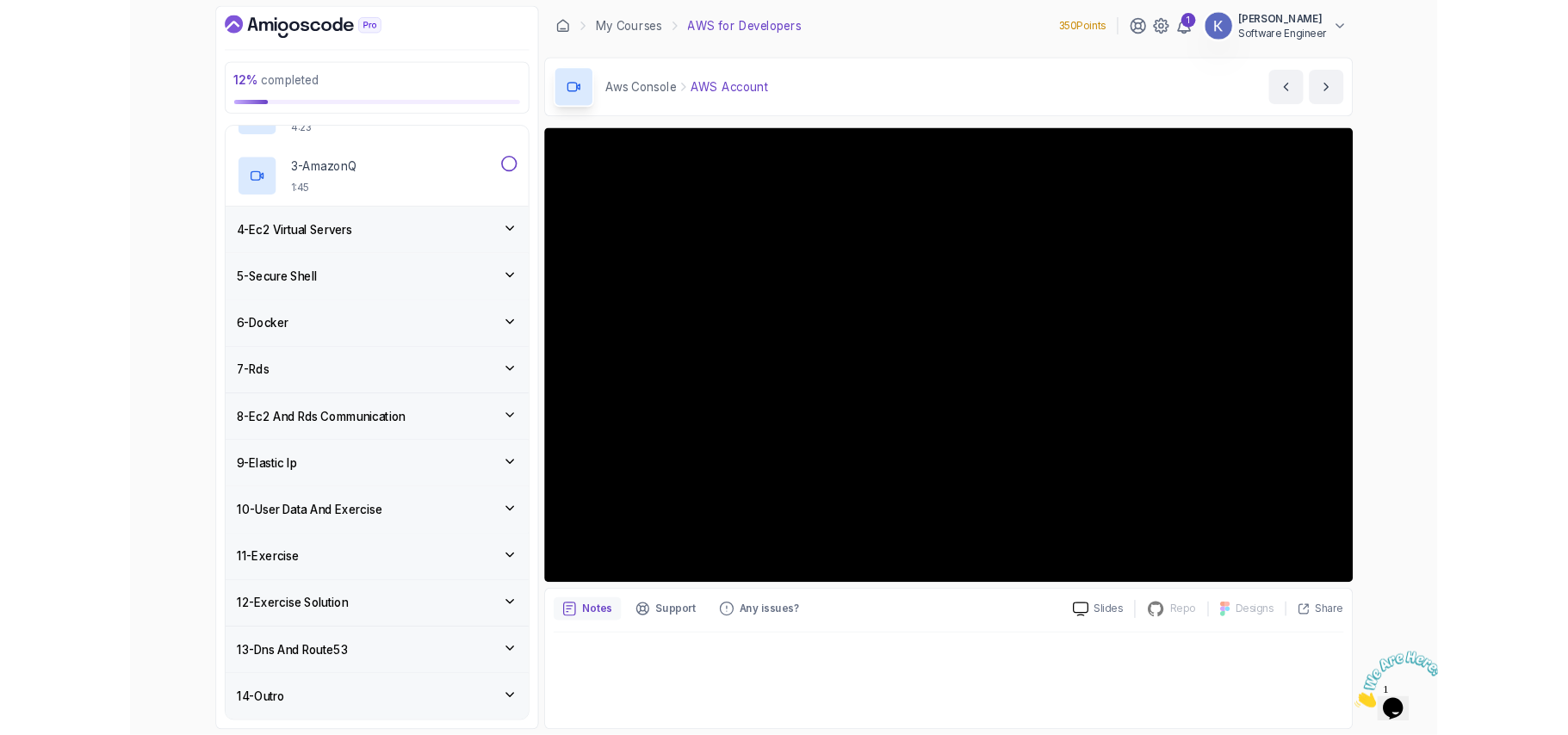
scroll to position [438, 0]
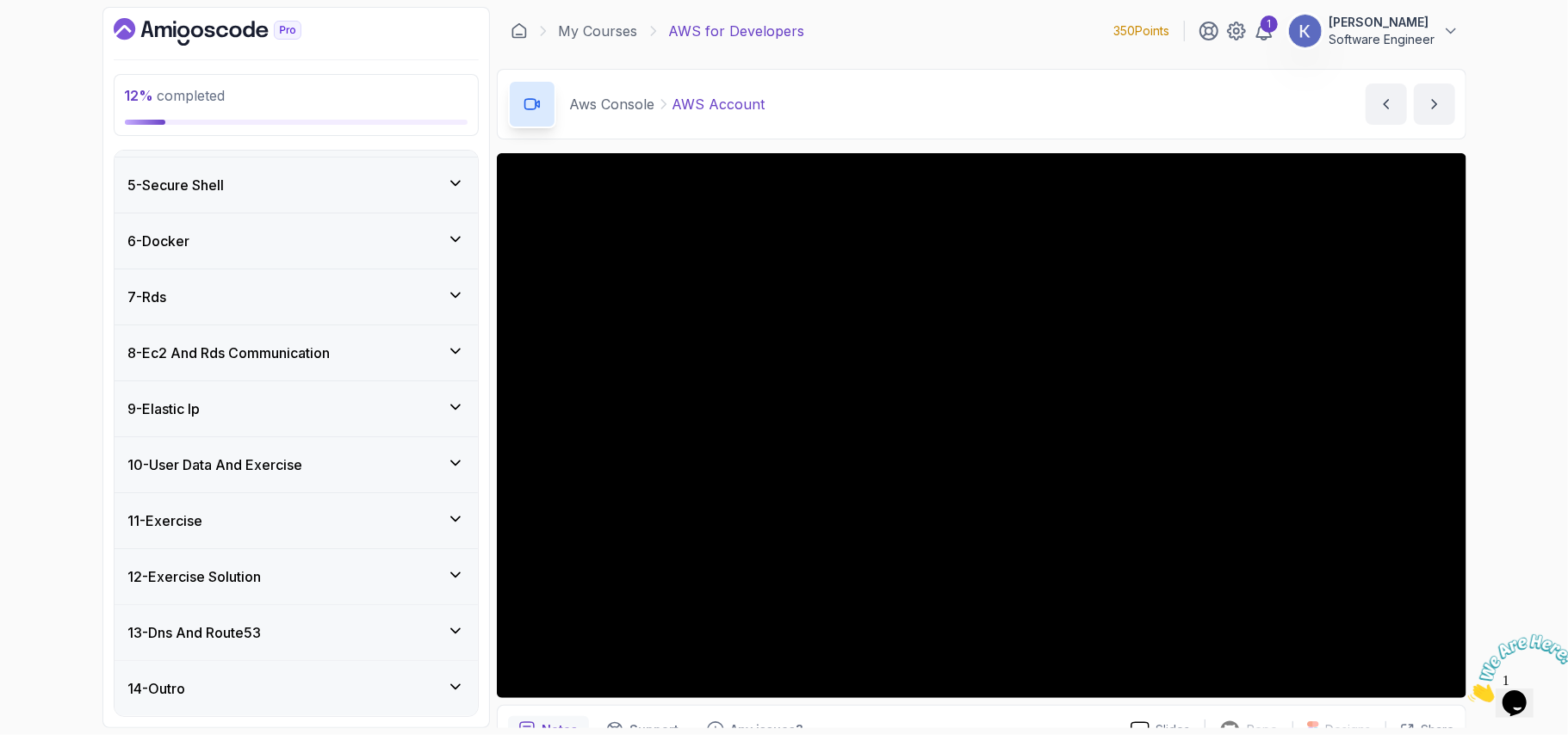
click at [1567, 488] on div "12 % completed 1 - Intro 2 - Understanding Aws 3 - Aws Console 1 - AWS Account …" at bounding box center [784, 368] width 1568 height 735
click at [1533, 376] on div "12 % completed 1 - Intro 2 - Understanding Aws 3 - Aws Console 1 - AWS Account …" at bounding box center [784, 368] width 1568 height 735
click at [1472, 319] on div "12 % completed 1 - Intro 2 - Understanding Aws 3 - Aws Console 1 - AWS Account …" at bounding box center [784, 368] width 1568 height 735
click at [1328, 105] on div "Aws Console AWS Account AWS Account by nelson" at bounding box center [981, 104] width 970 height 70
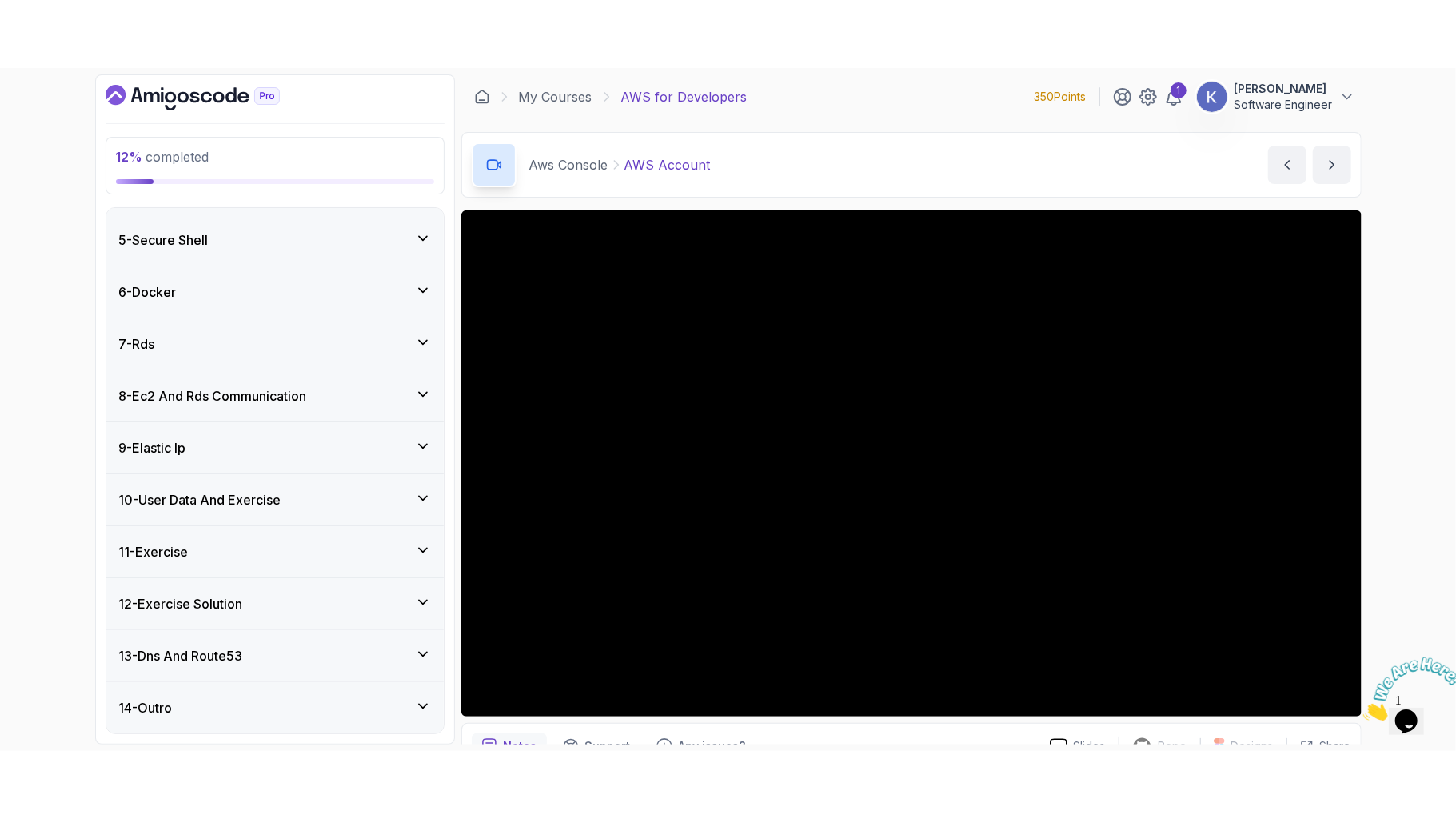
scroll to position [84, 0]
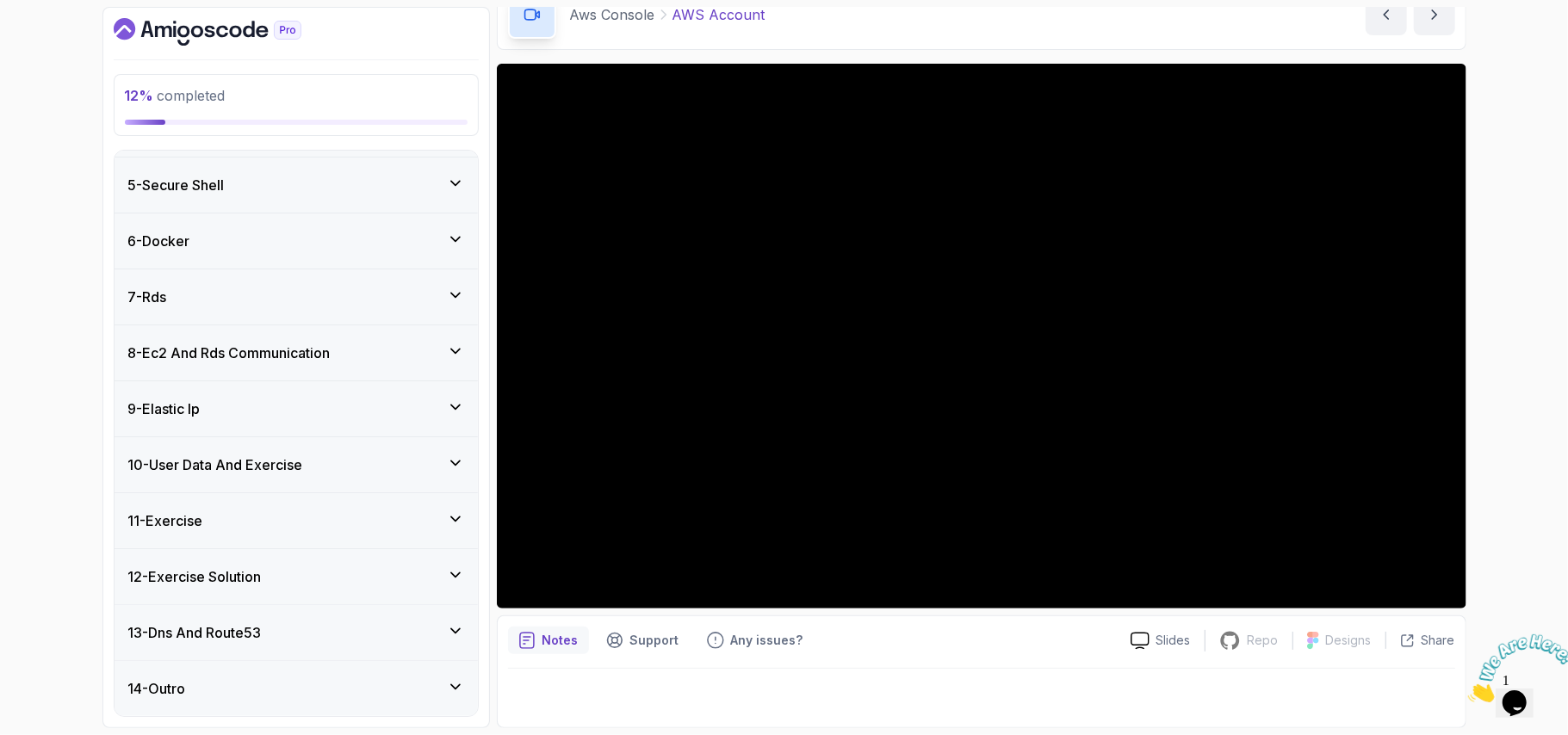
click at [549, 645] on p "Notes" at bounding box center [561, 640] width 36 height 17
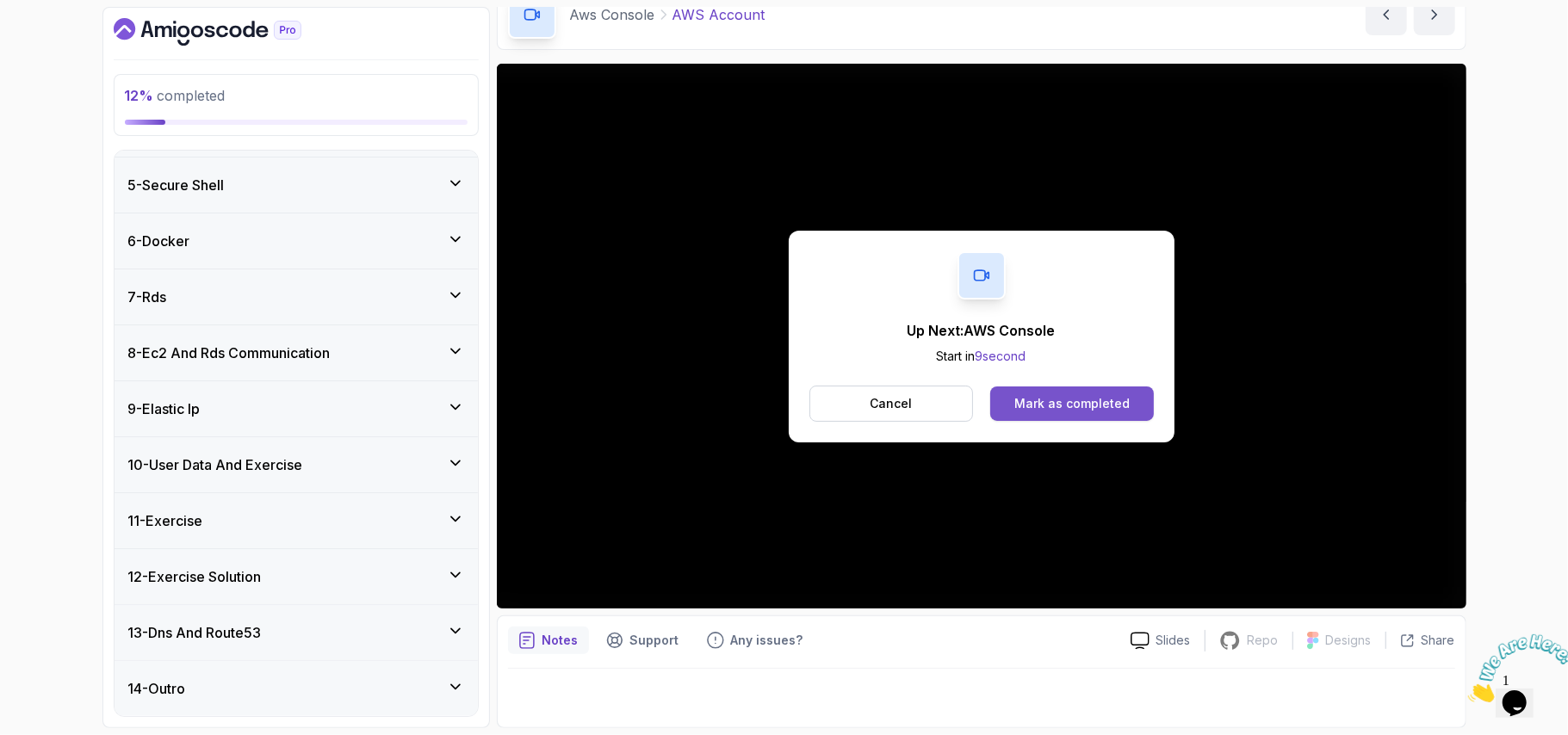
click at [1124, 401] on div "Mark as completed" at bounding box center [1072, 404] width 116 height 17
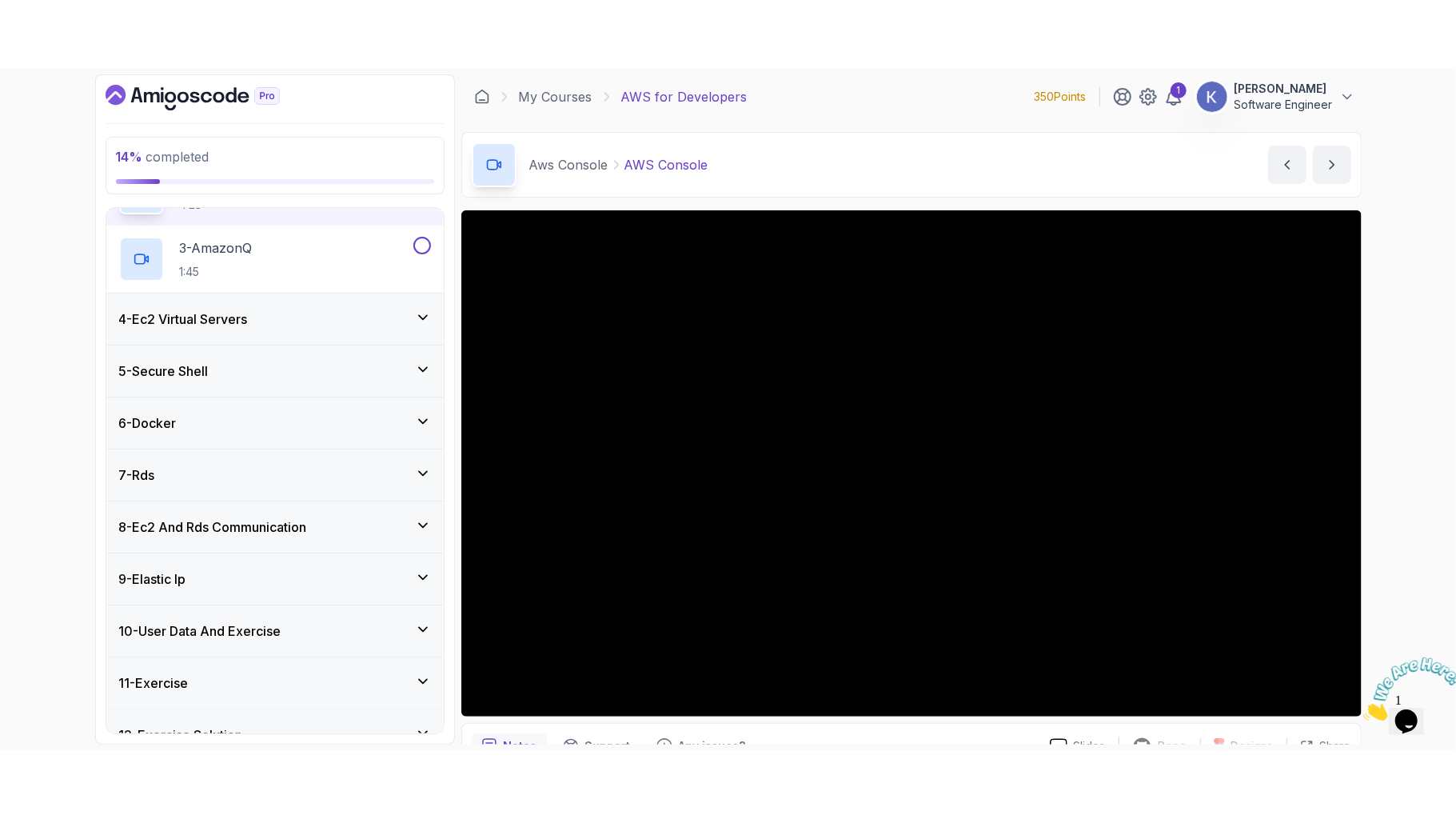
scroll to position [407, 0]
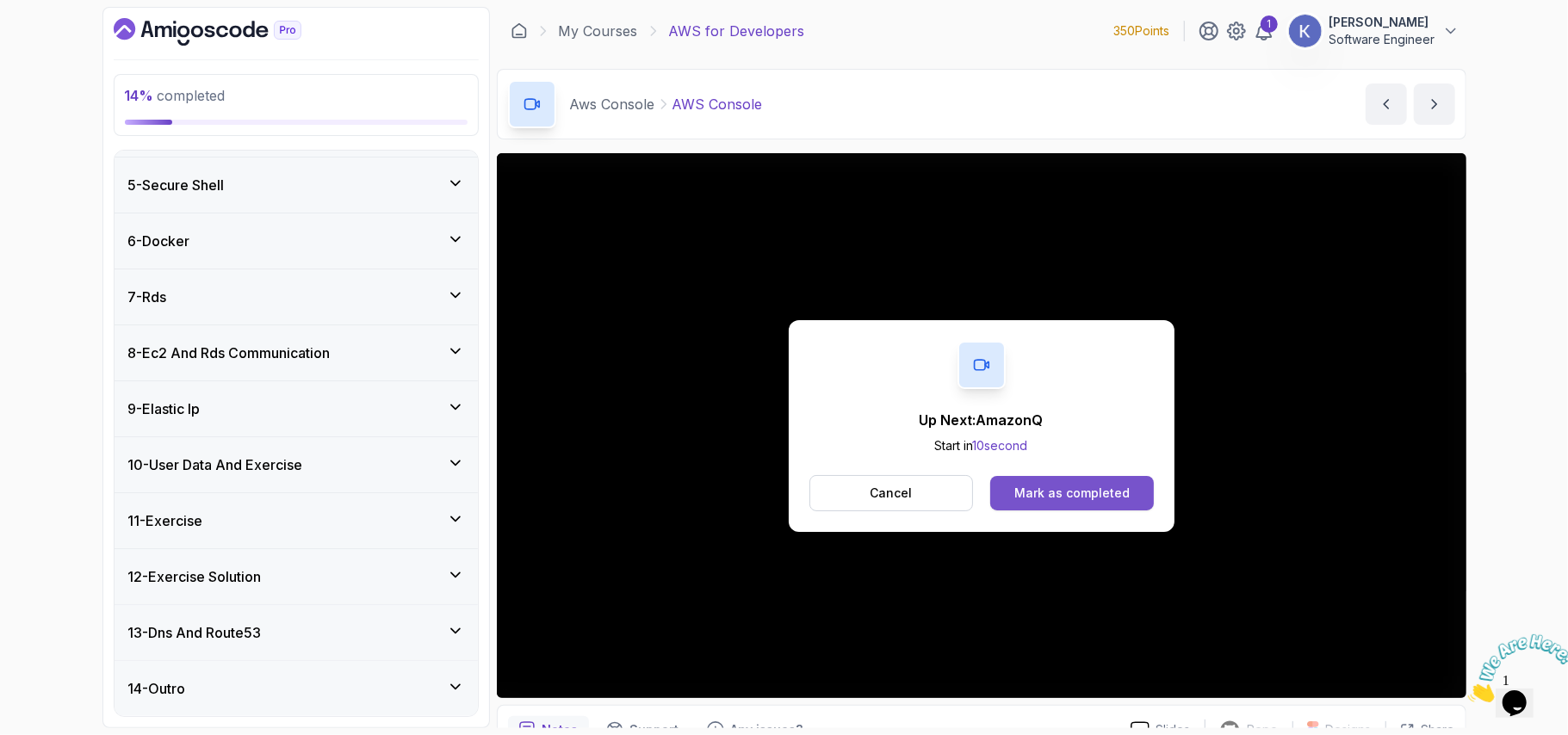
click at [1130, 480] on button "Mark as completed" at bounding box center [1072, 493] width 162 height 34
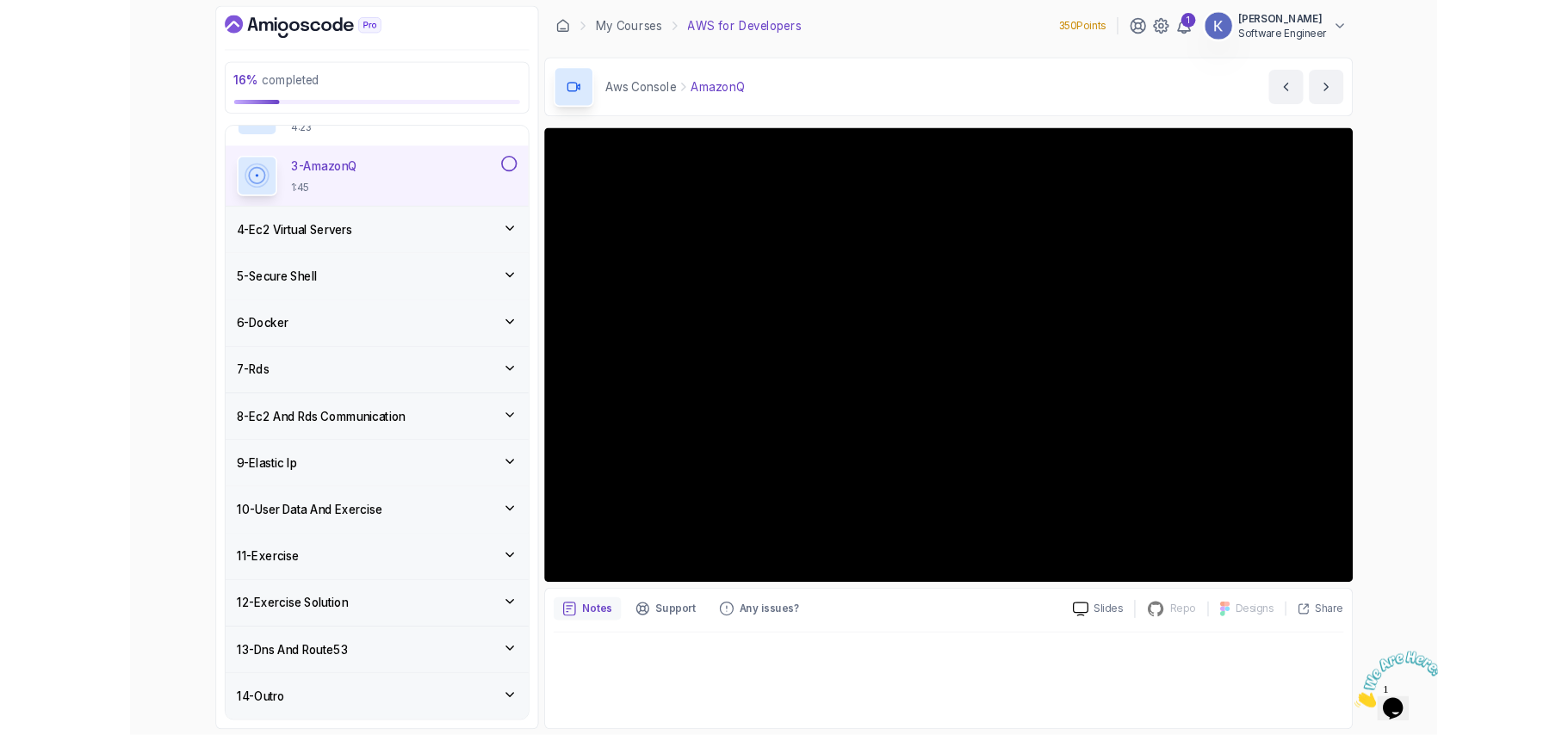
scroll to position [438, 0]
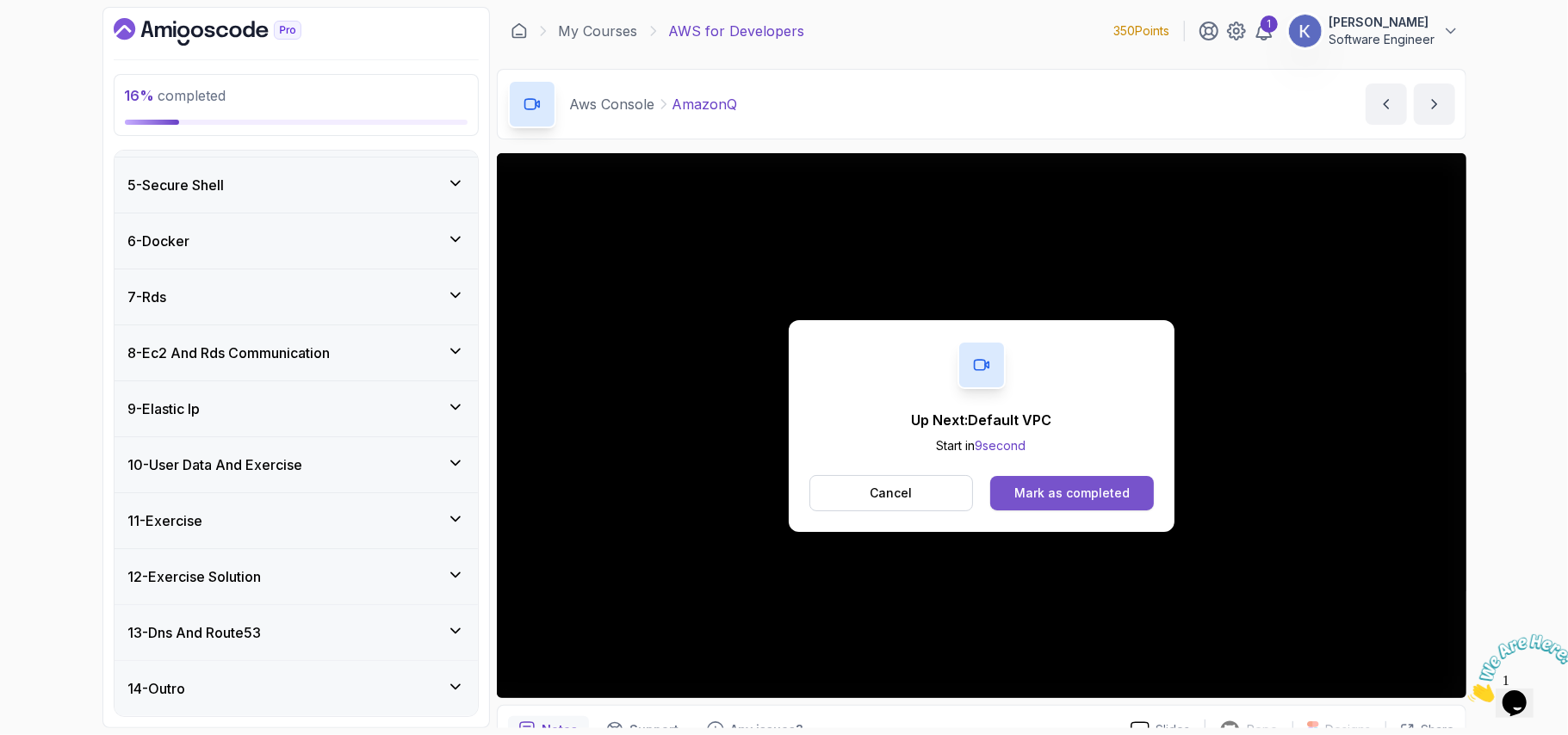
click at [1075, 489] on div "Mark as completed" at bounding box center [1072, 493] width 116 height 17
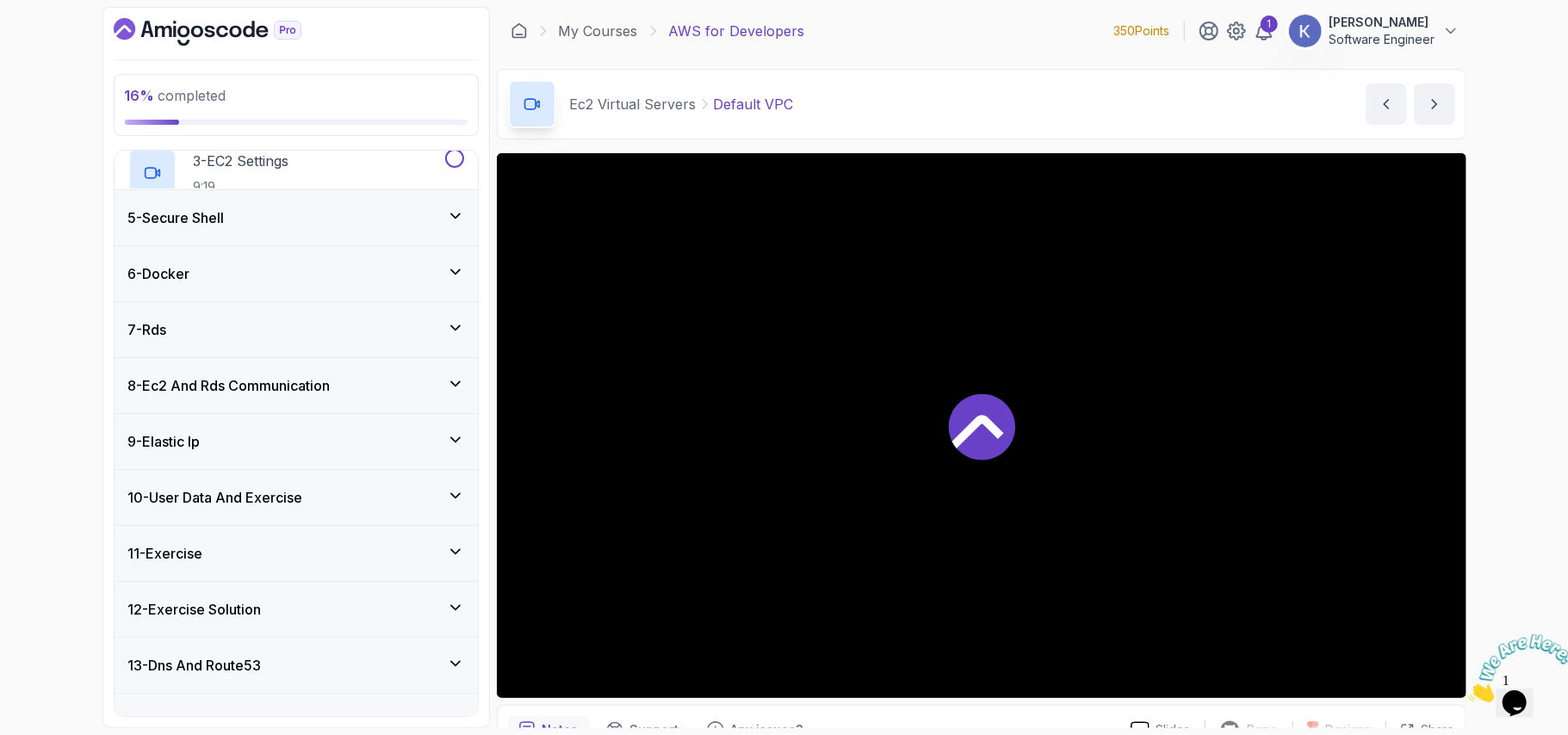
scroll to position [221, 0]
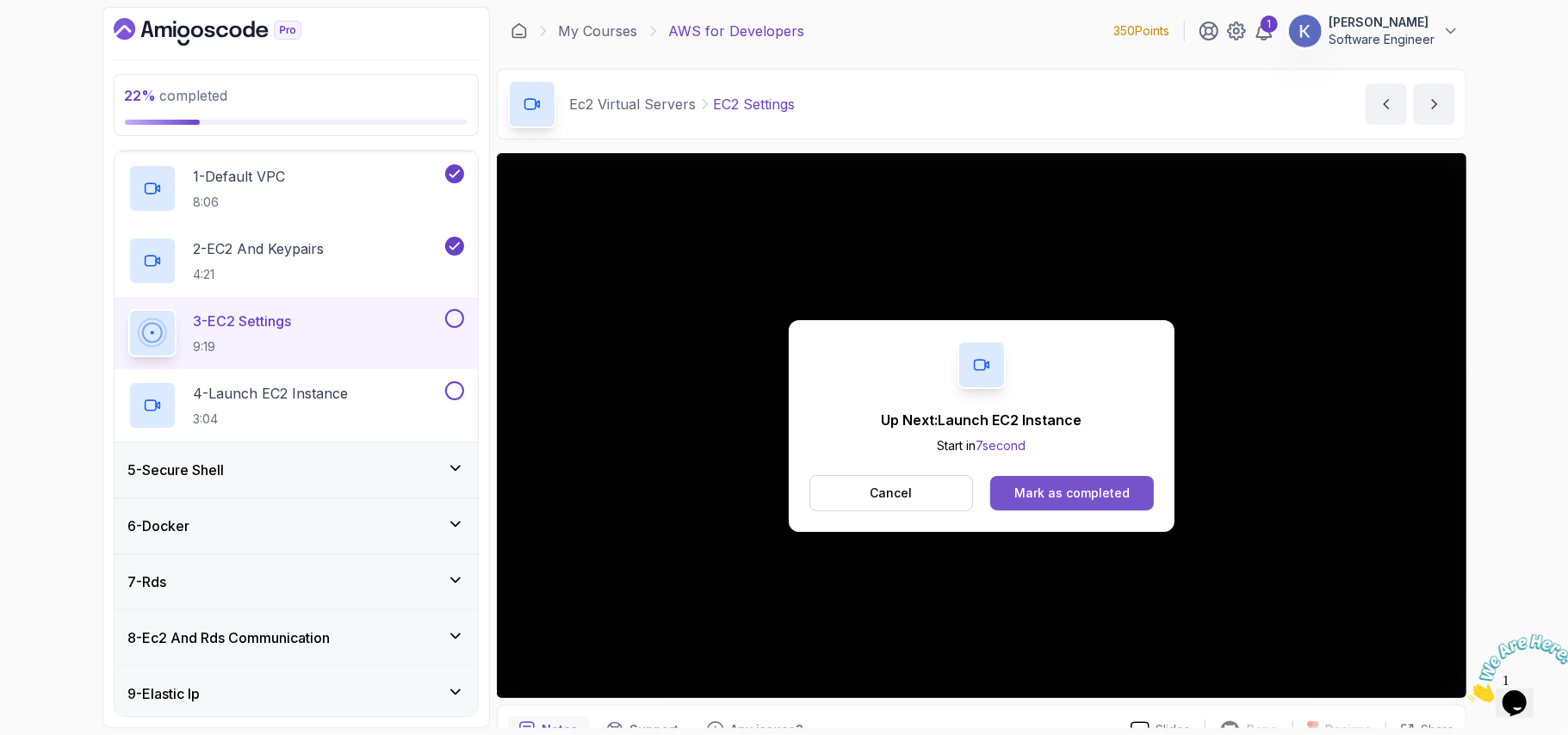
click at [1127, 503] on button "Mark as completed" at bounding box center [1072, 493] width 162 height 34
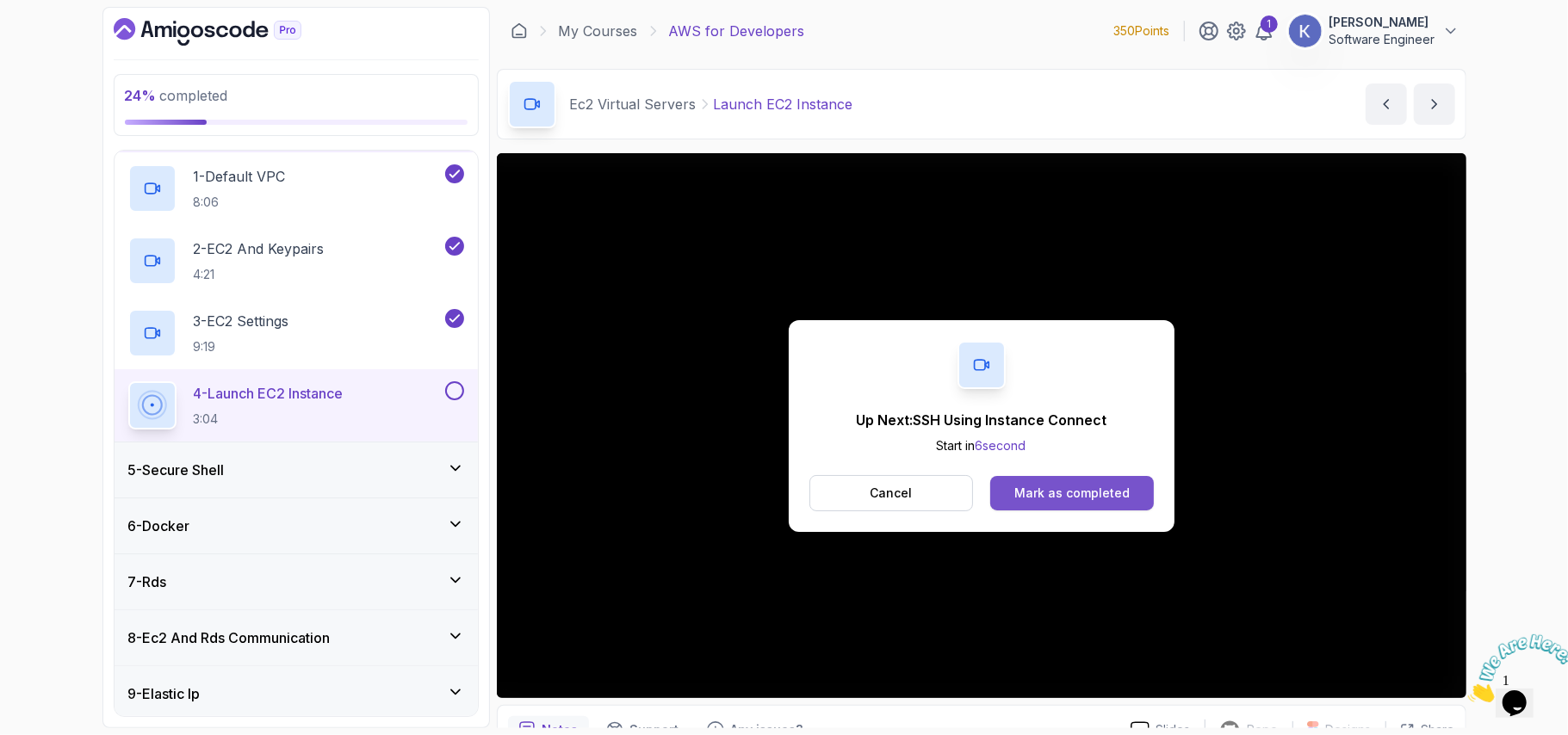
click at [1106, 491] on div "Mark as completed" at bounding box center [1072, 493] width 116 height 17
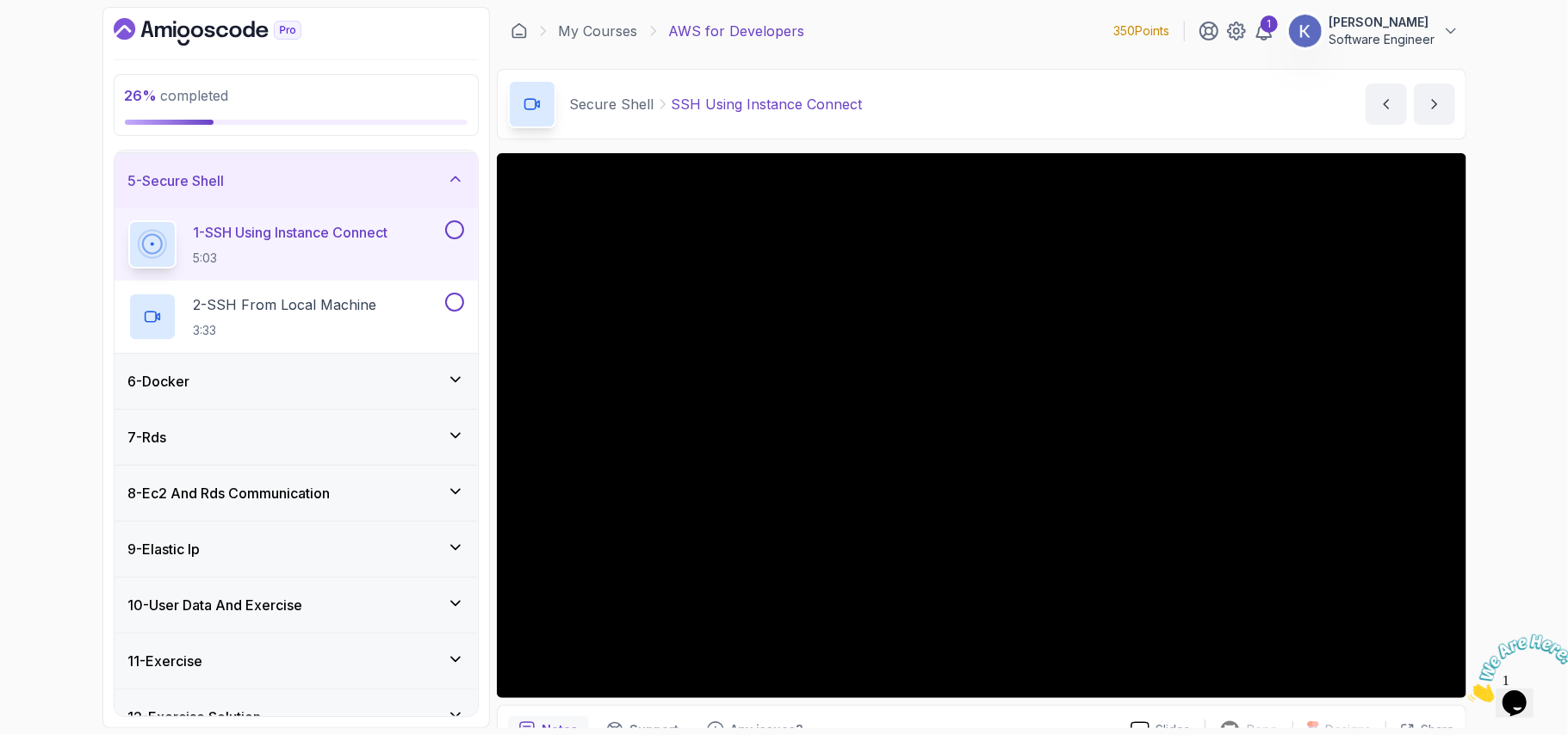
click at [225, 29] on icon "Dashboard" at bounding box center [208, 32] width 188 height 28
